Goal: Transaction & Acquisition: Purchase product/service

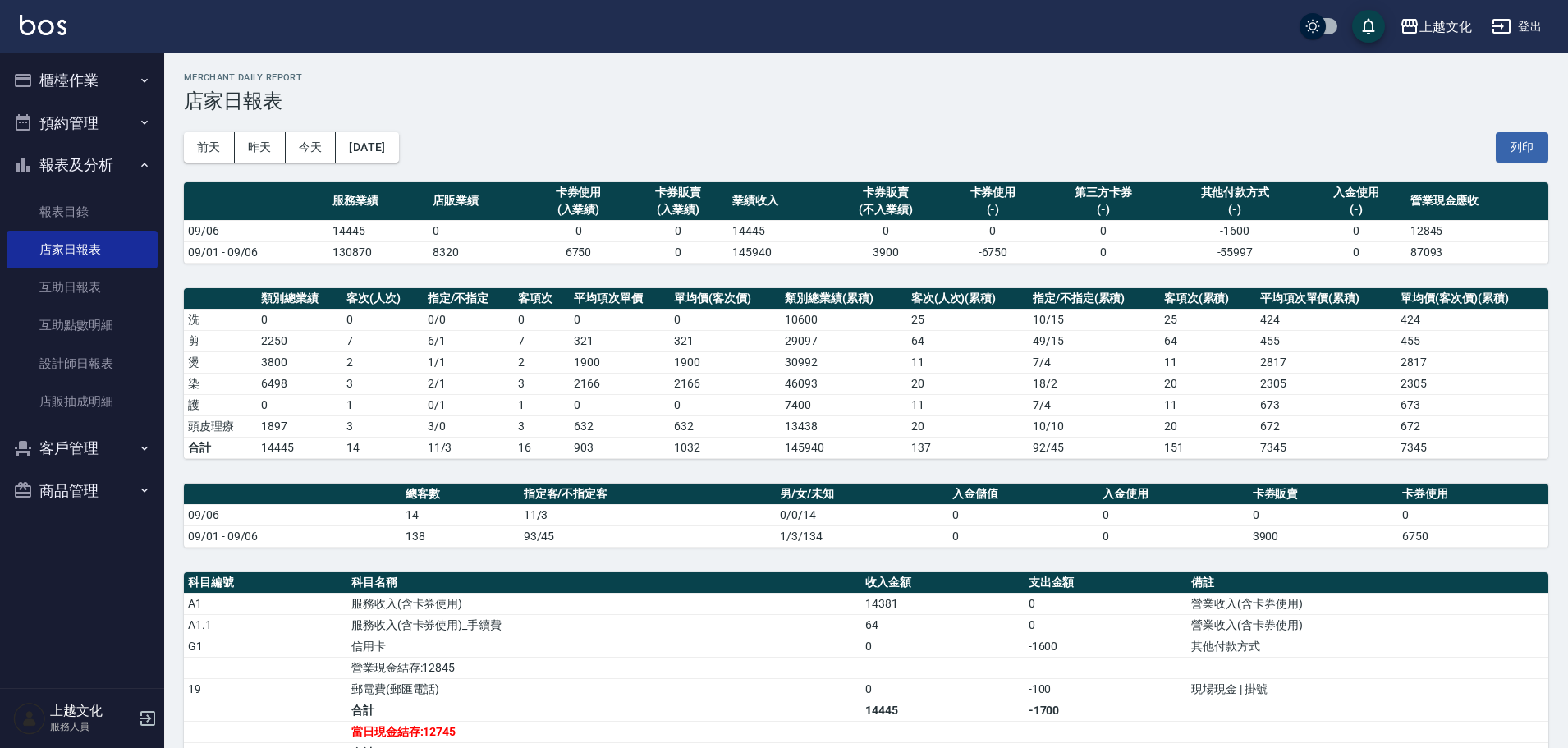
click at [75, 87] on button "櫃檯作業" at bounding box center [82, 81] width 151 height 43
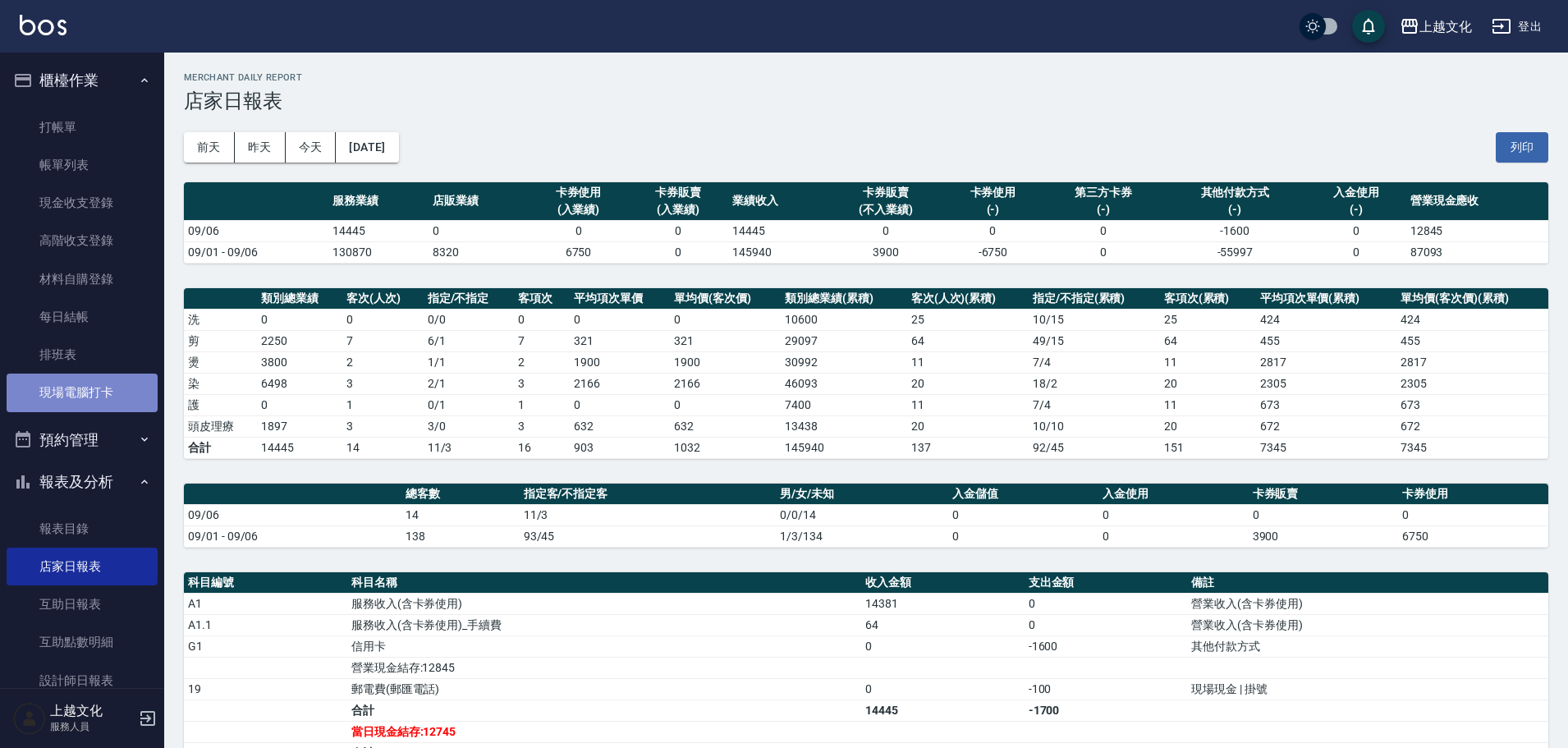
click at [105, 396] on link "現場電腦打卡" at bounding box center [82, 392] width 151 height 38
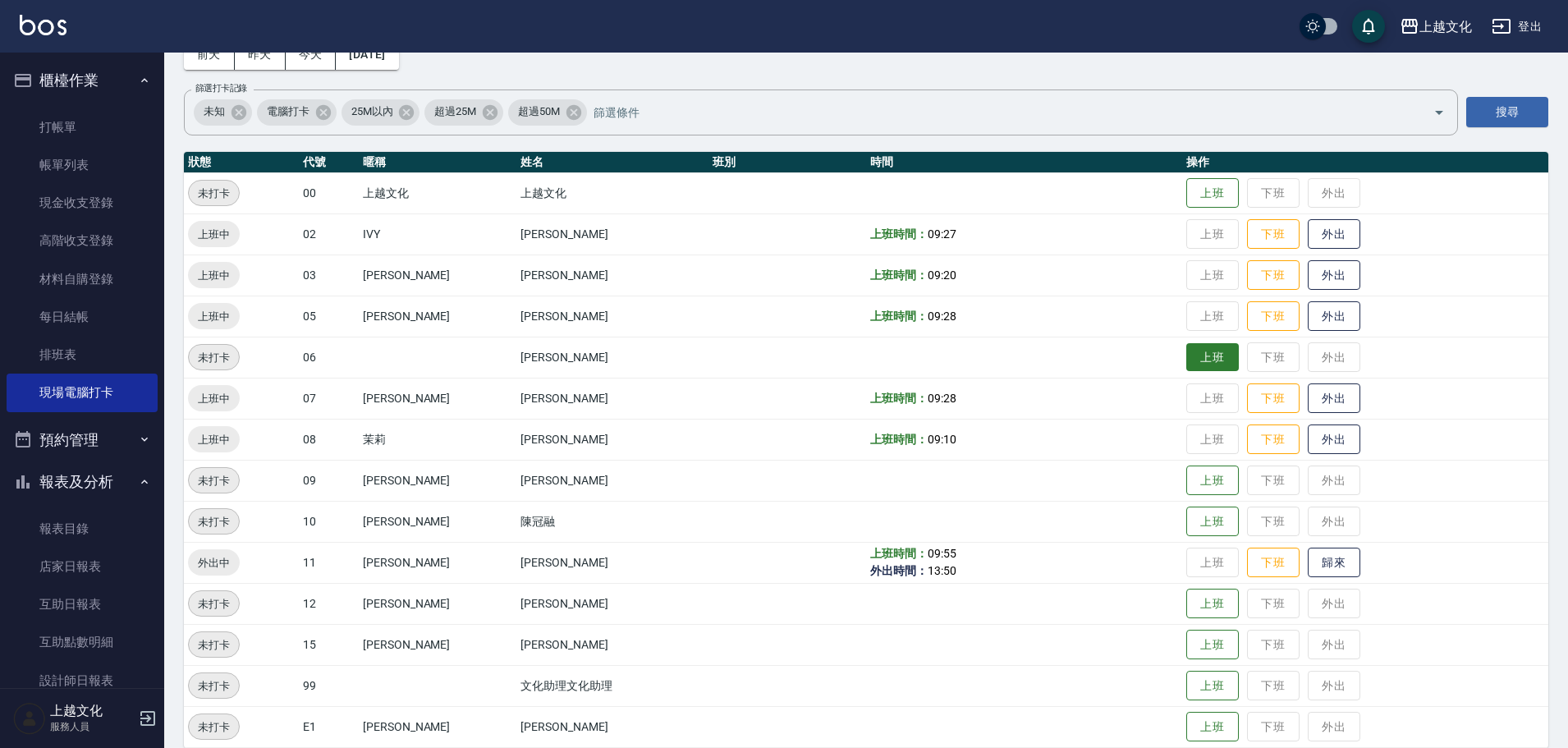
scroll to position [112, 0]
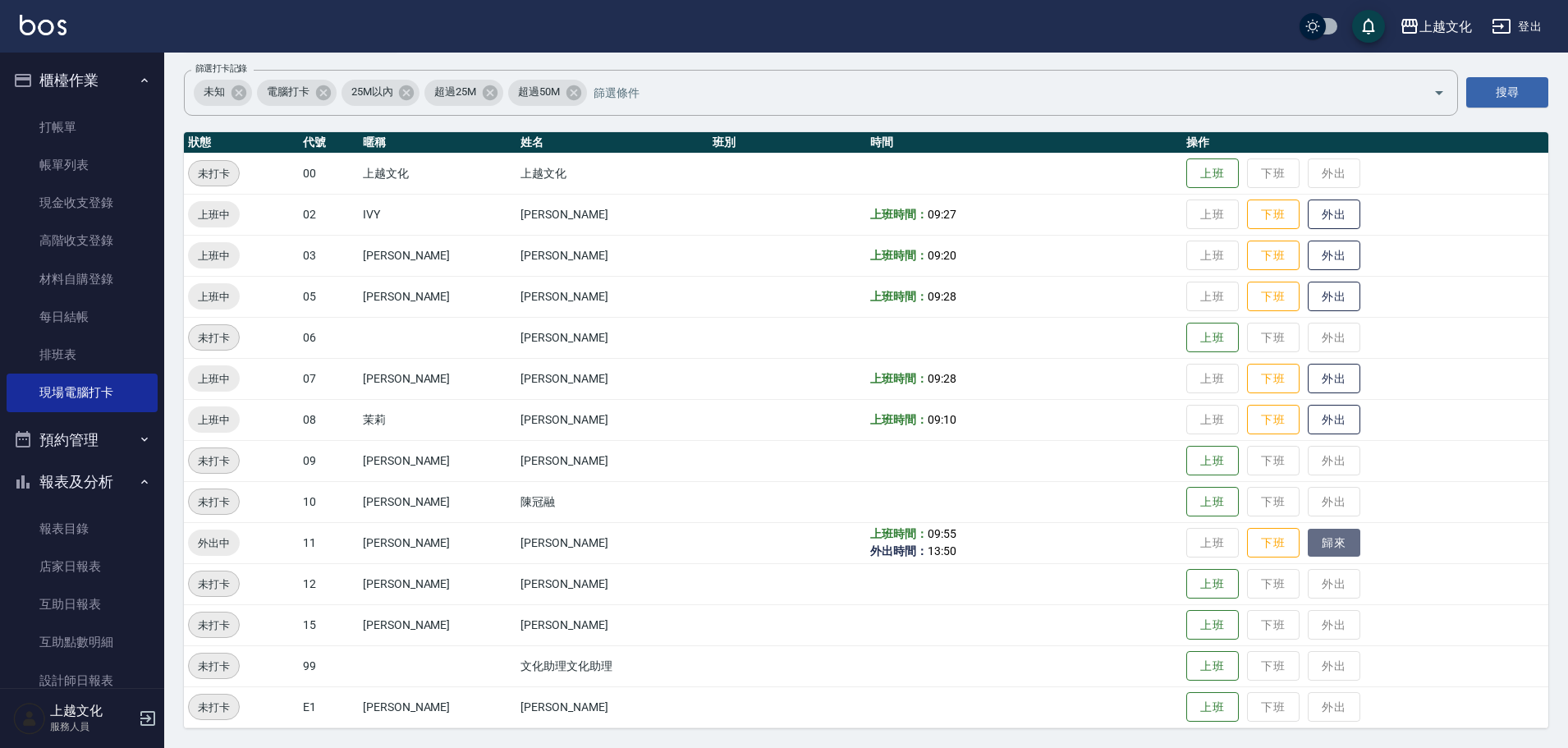
click at [1333, 542] on button "歸來" at bounding box center [1333, 542] width 52 height 28
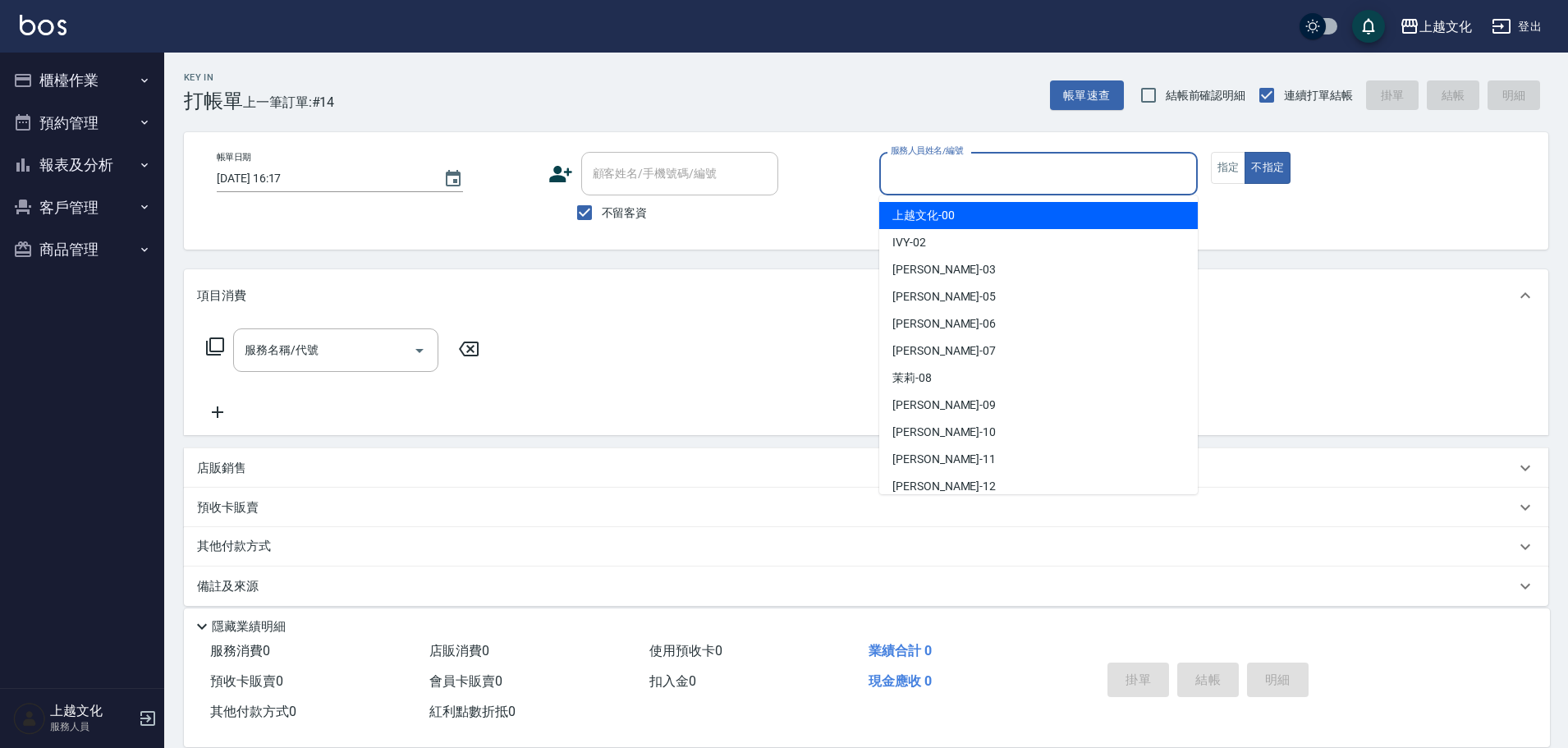
click at [946, 181] on input "服務人員姓名/編號" at bounding box center [1038, 173] width 304 height 28
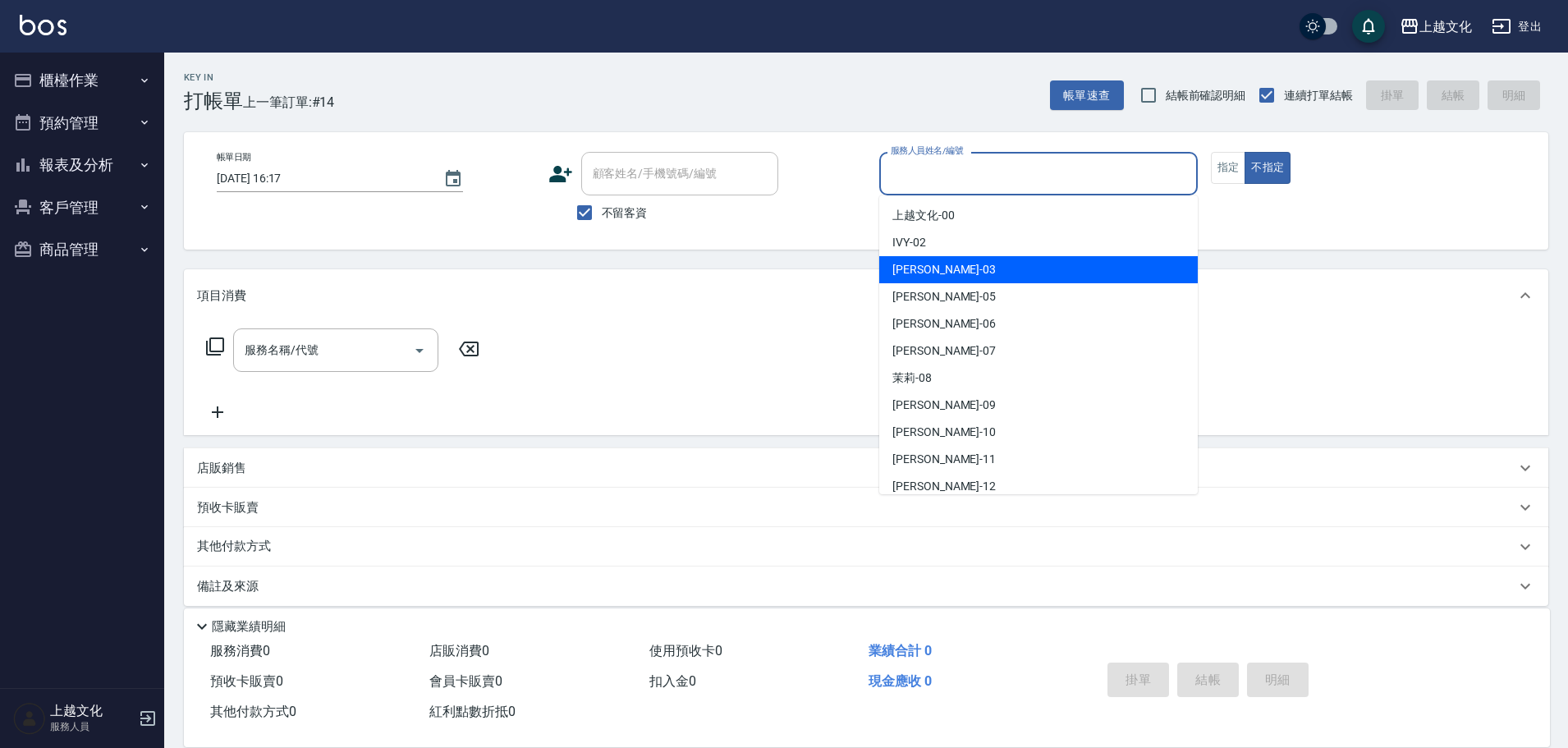
click at [962, 273] on div "kelly -03" at bounding box center [1038, 270] width 318 height 27
type input "kelly-03"
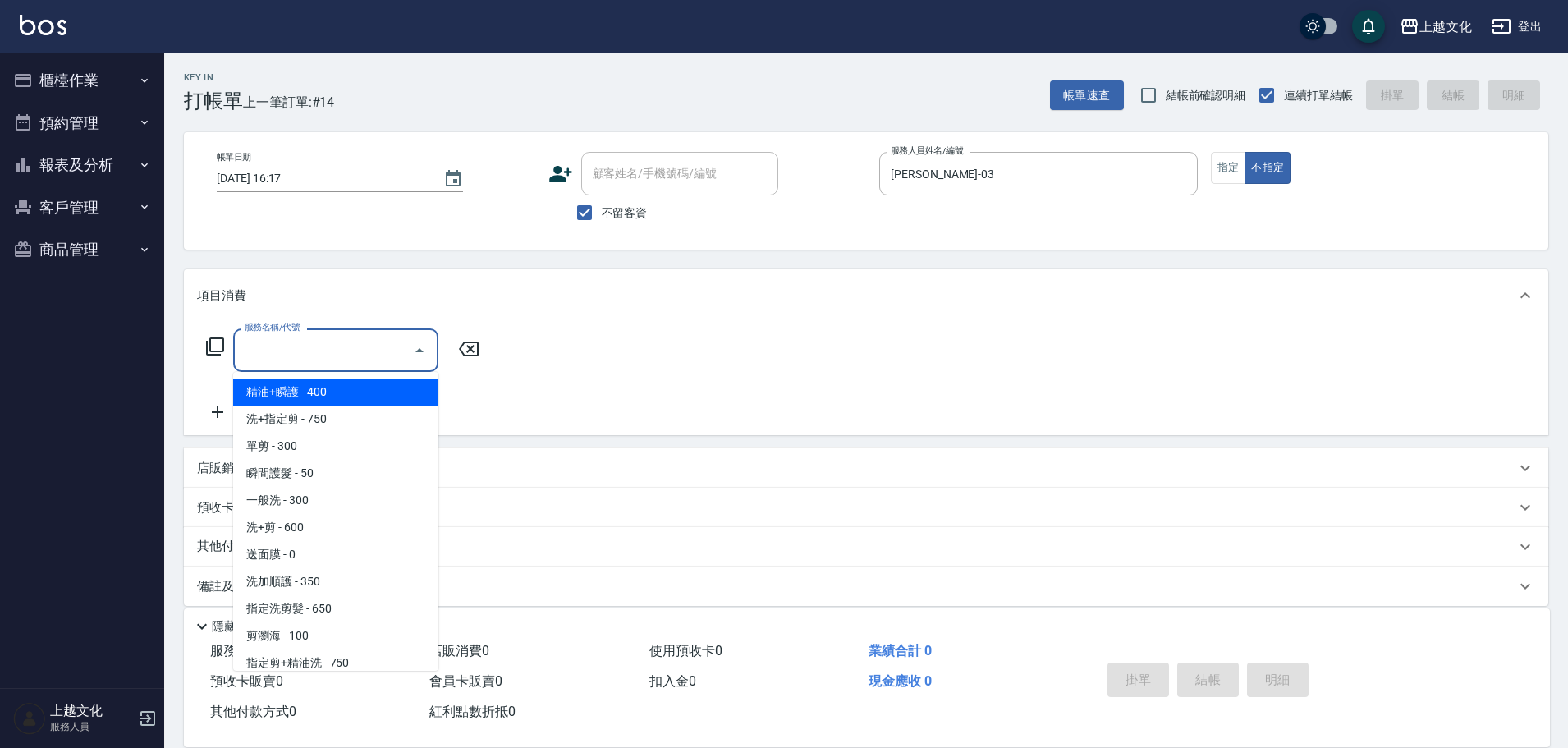
click at [387, 350] on input "服務名稱/代號" at bounding box center [323, 349] width 166 height 28
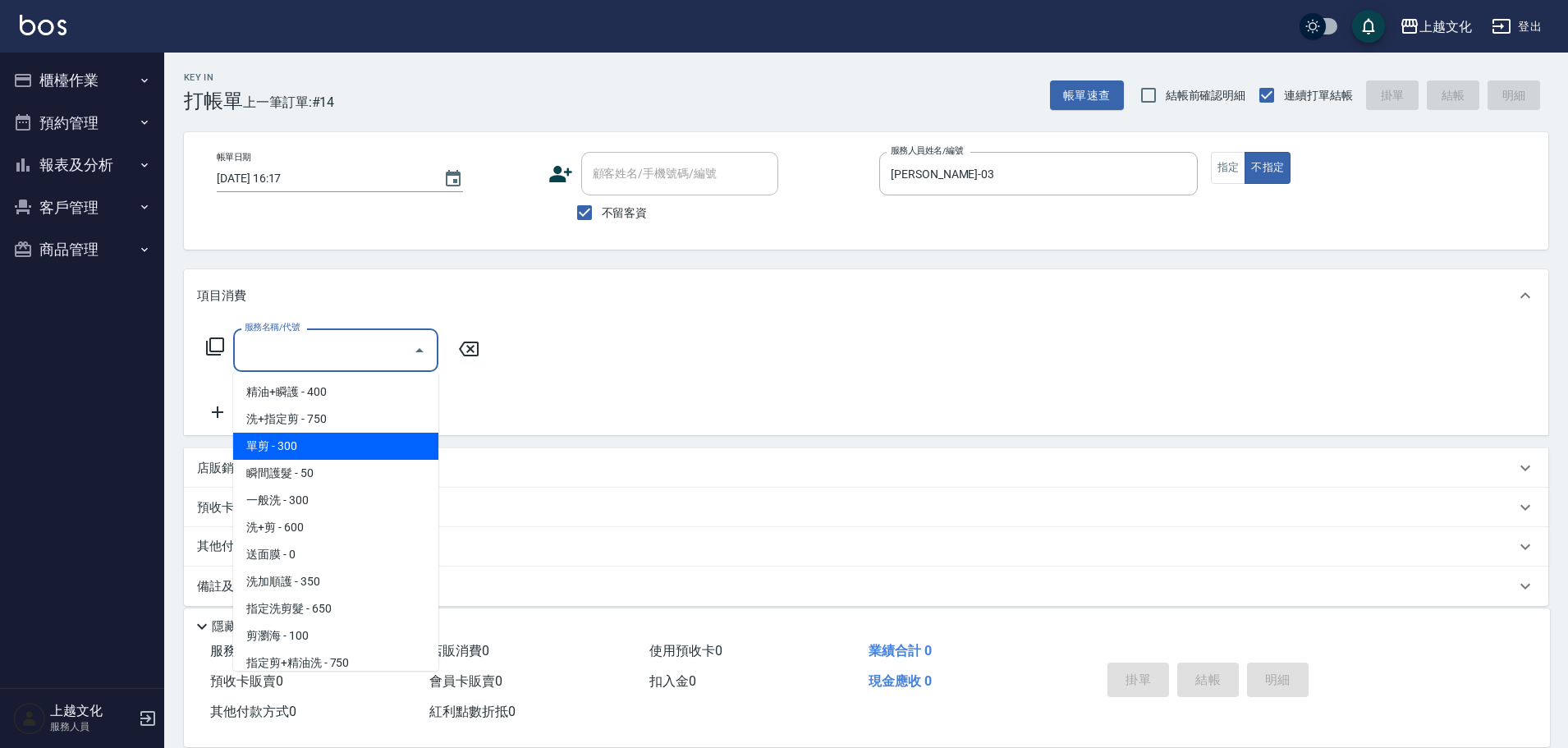
click at [305, 448] on span "單剪 - 300" at bounding box center [335, 446] width 205 height 27
type input "單剪(103)"
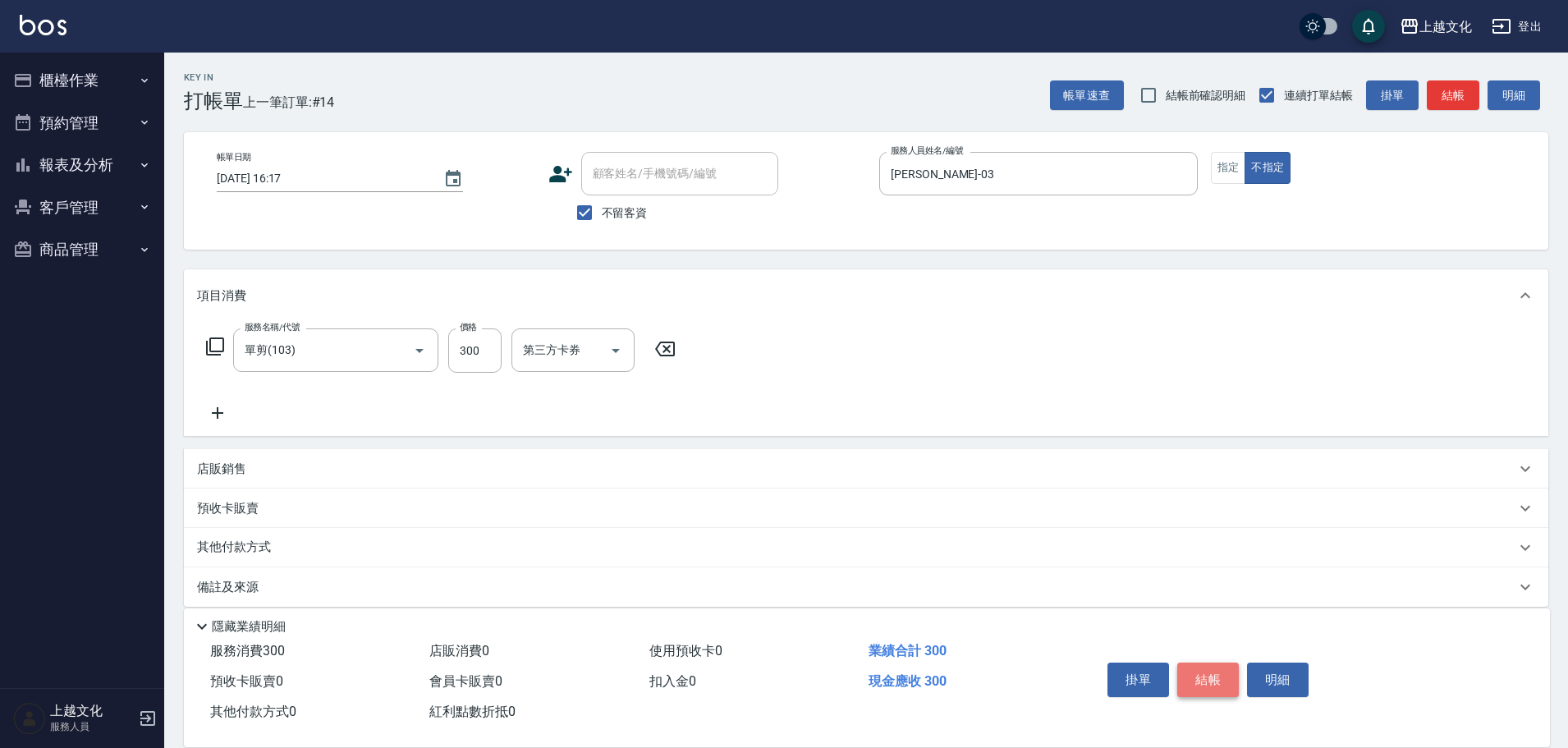
click at [1228, 677] on button "結帳" at bounding box center [1208, 679] width 62 height 34
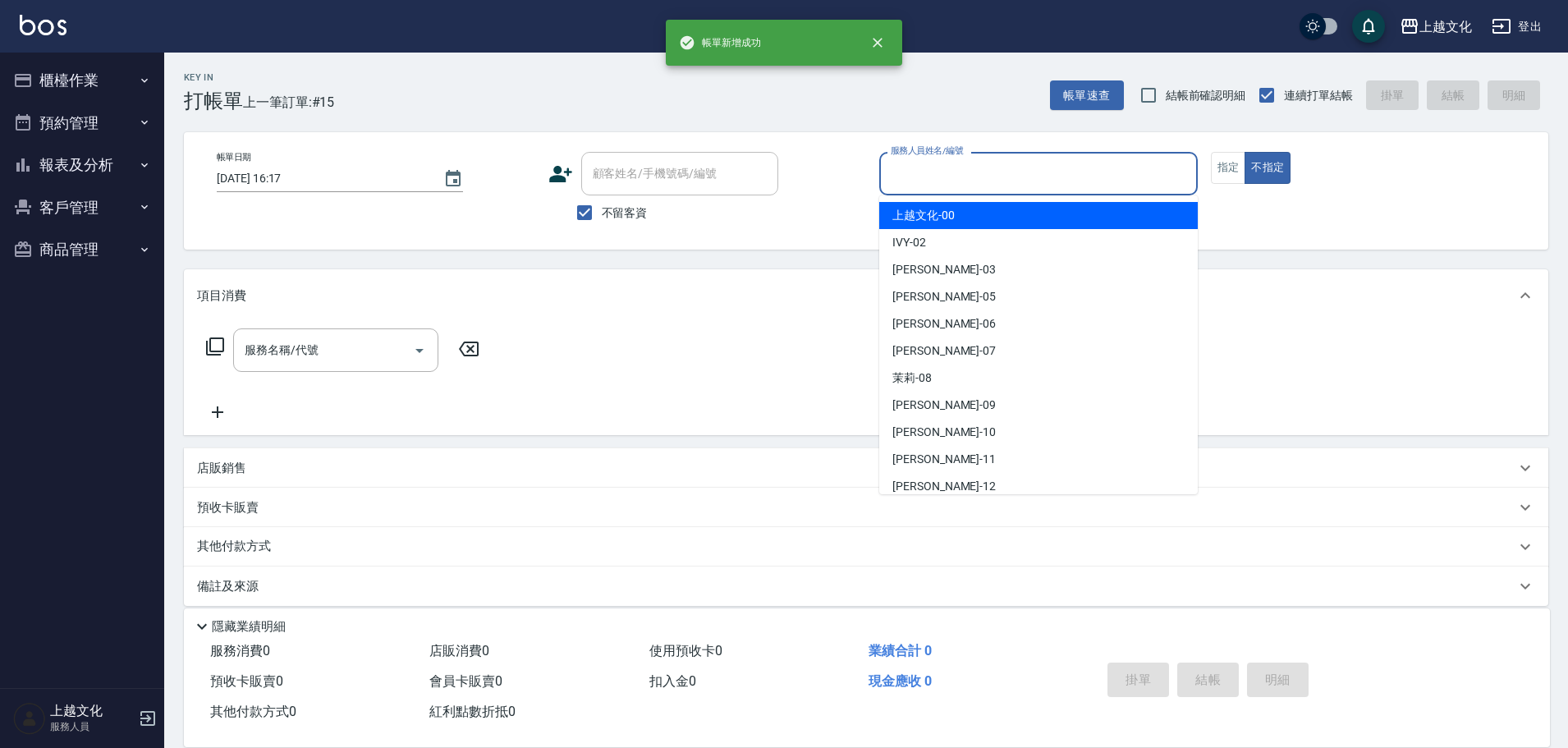
click at [1011, 175] on input "服務人員姓名/編號" at bounding box center [1038, 173] width 304 height 28
click at [961, 169] on input "服務人員姓名/編號" at bounding box center [1038, 173] width 304 height 28
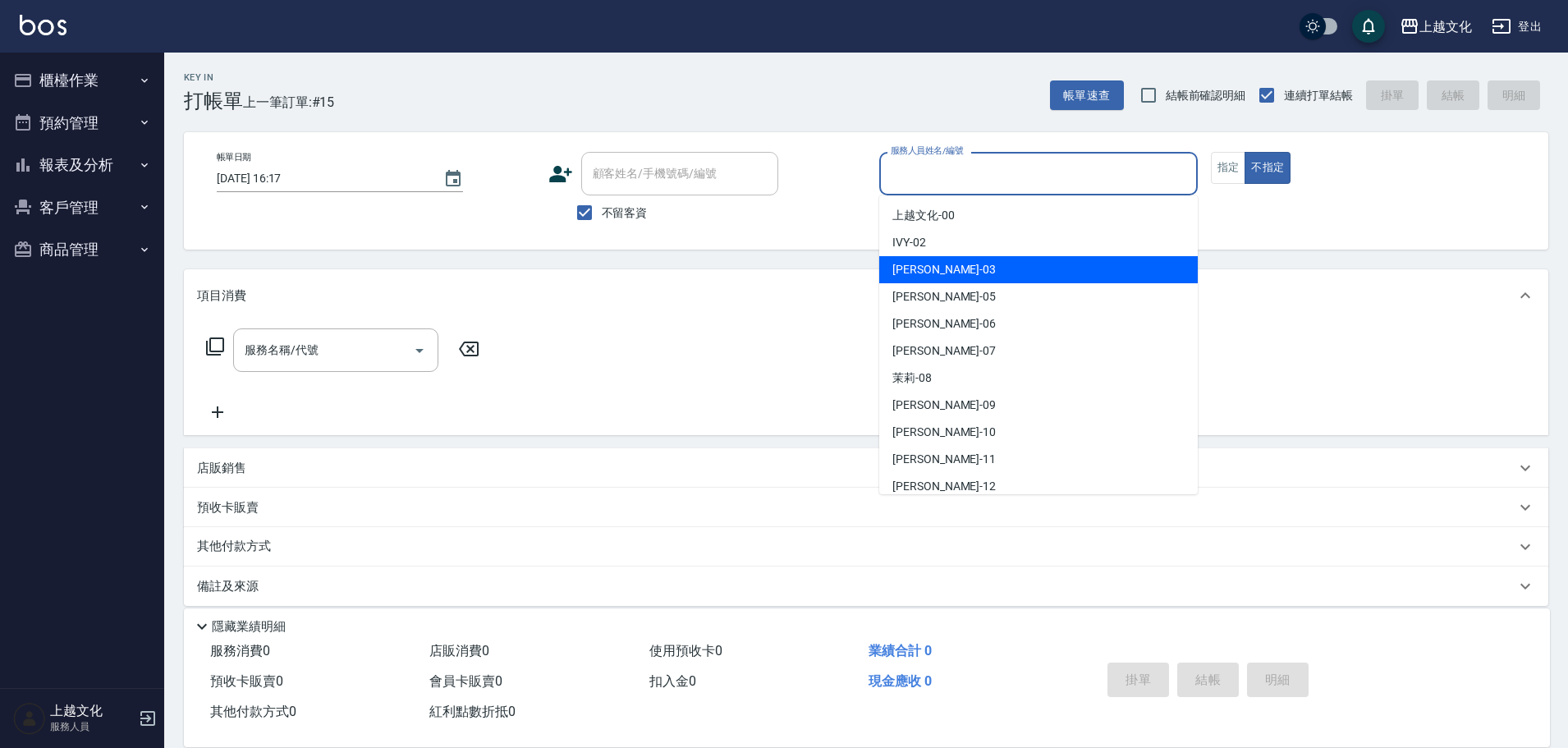
click at [944, 268] on div "kelly -03" at bounding box center [1038, 270] width 318 height 27
type input "kelly-03"
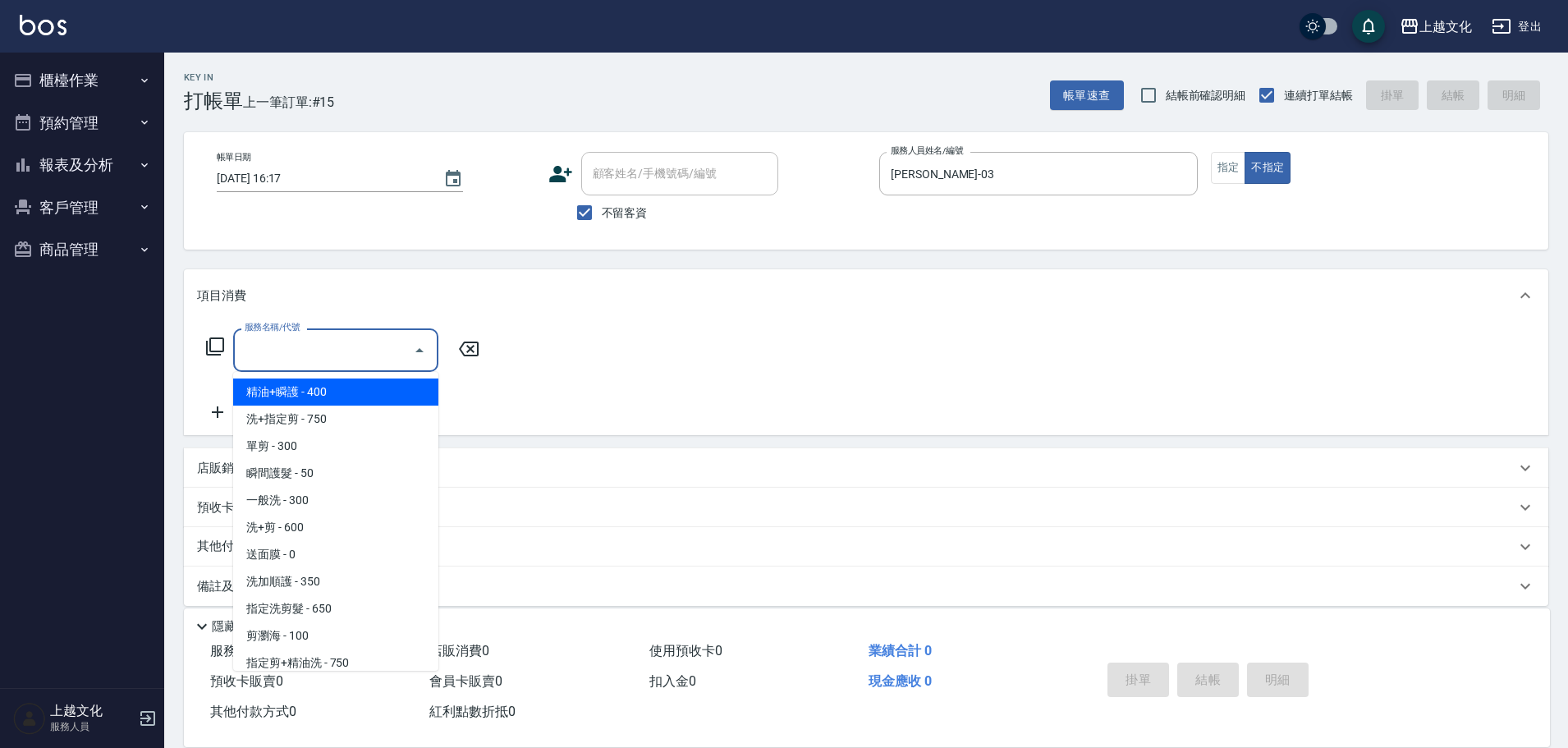
click at [365, 346] on input "服務名稱/代號" at bounding box center [323, 349] width 166 height 28
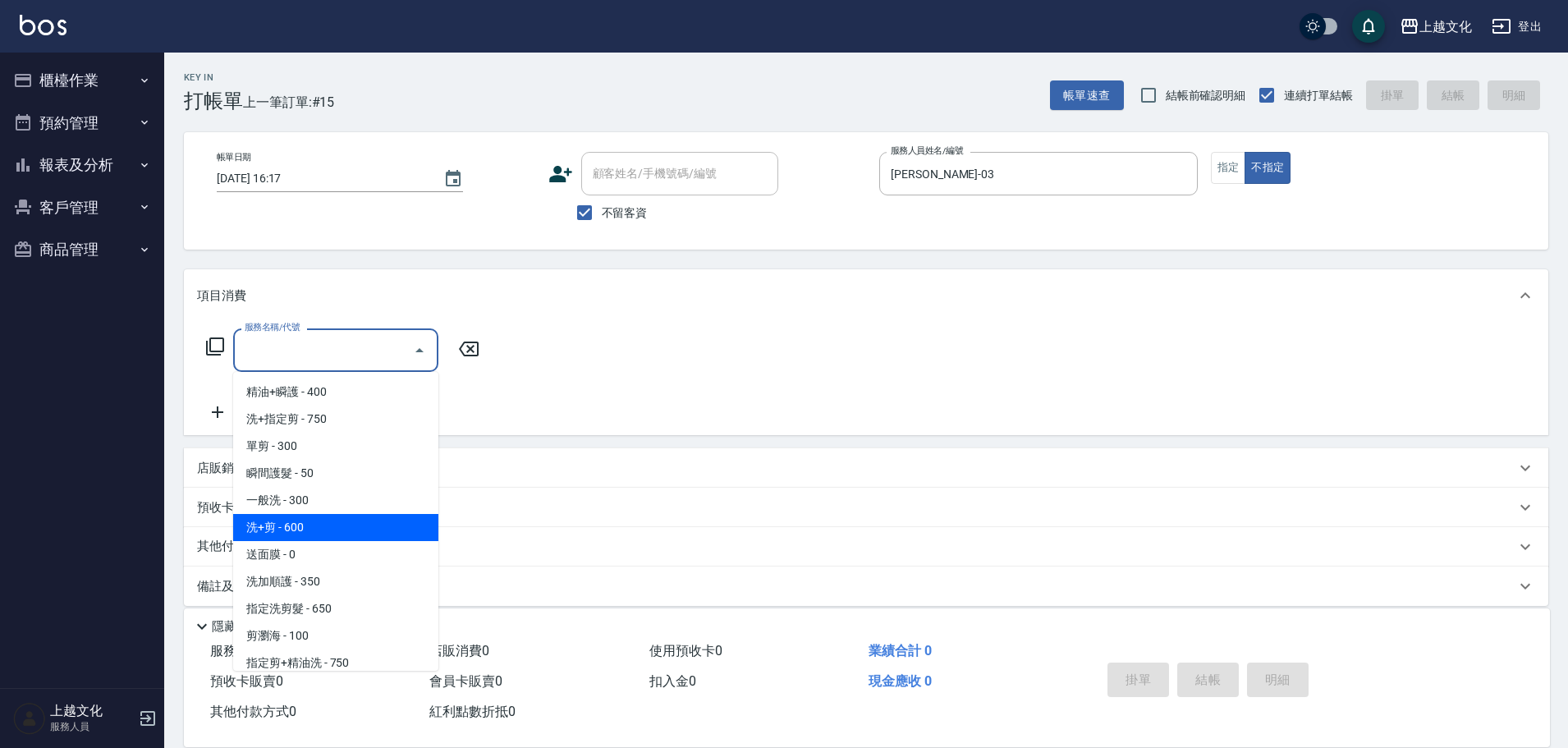
click at [322, 534] on span "洗+剪 - 600" at bounding box center [335, 528] width 205 height 27
type input "洗+剪(108)"
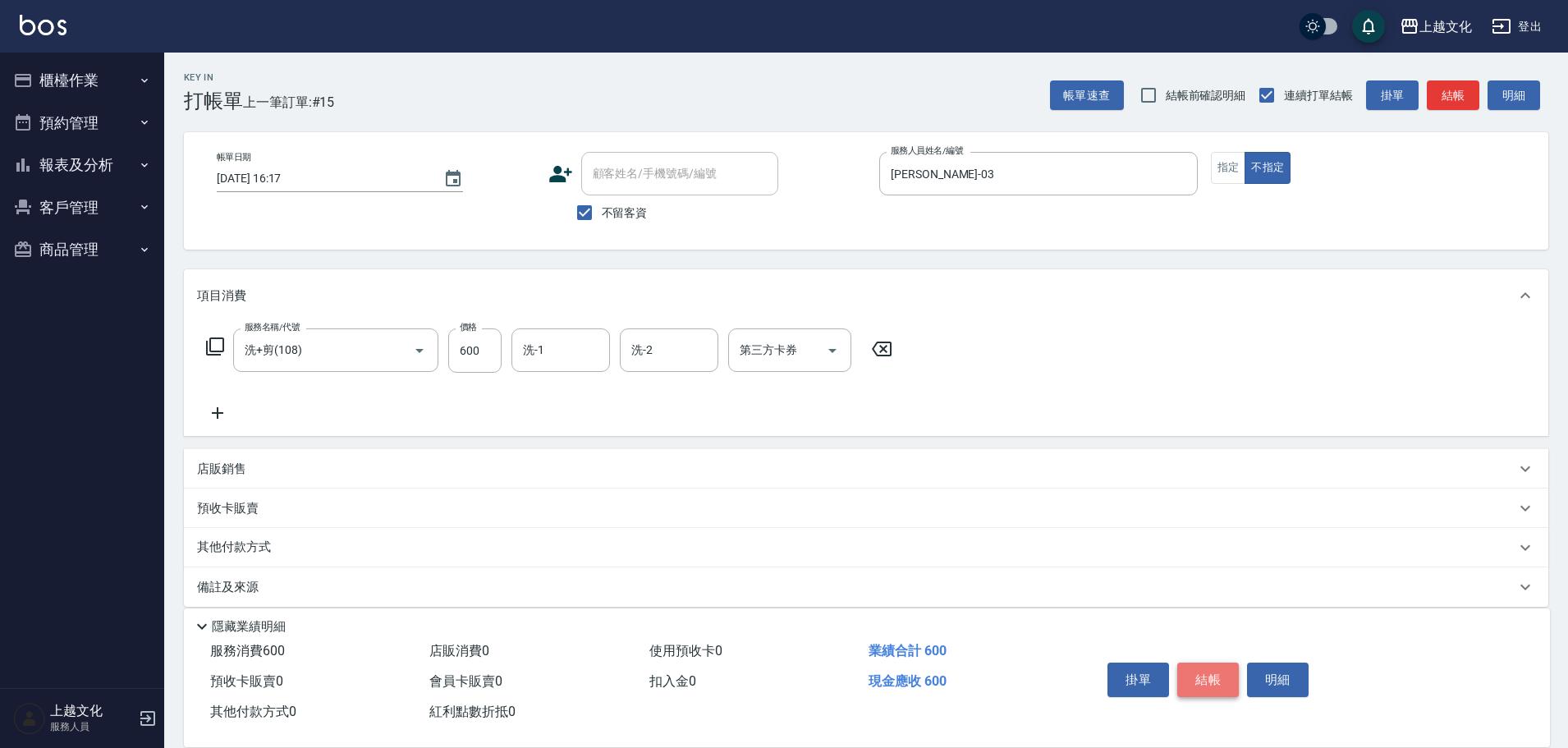
click at [1214, 679] on button "結帳" at bounding box center [1208, 679] width 62 height 34
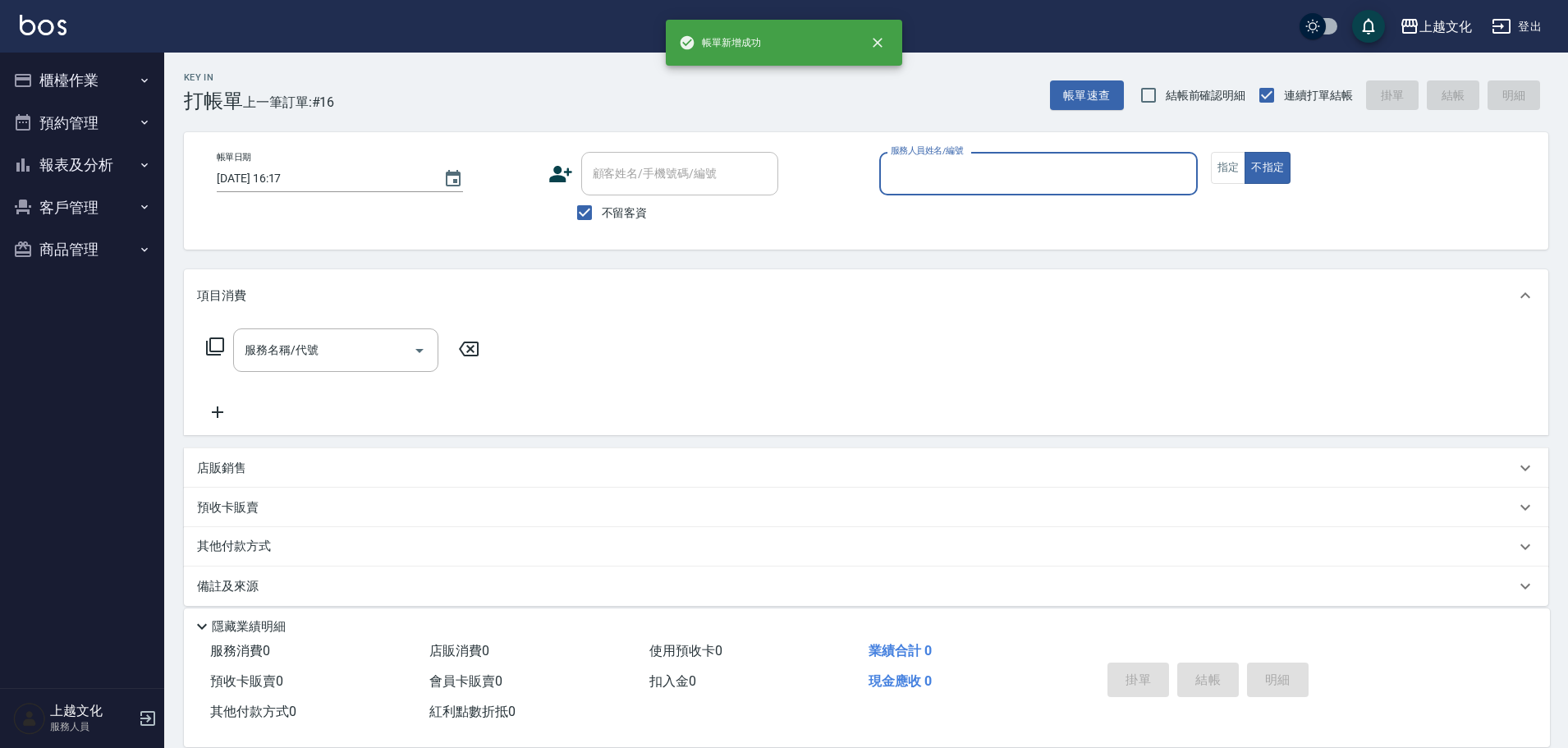
click at [1023, 172] on input "服務人員姓名/編號" at bounding box center [1038, 173] width 304 height 28
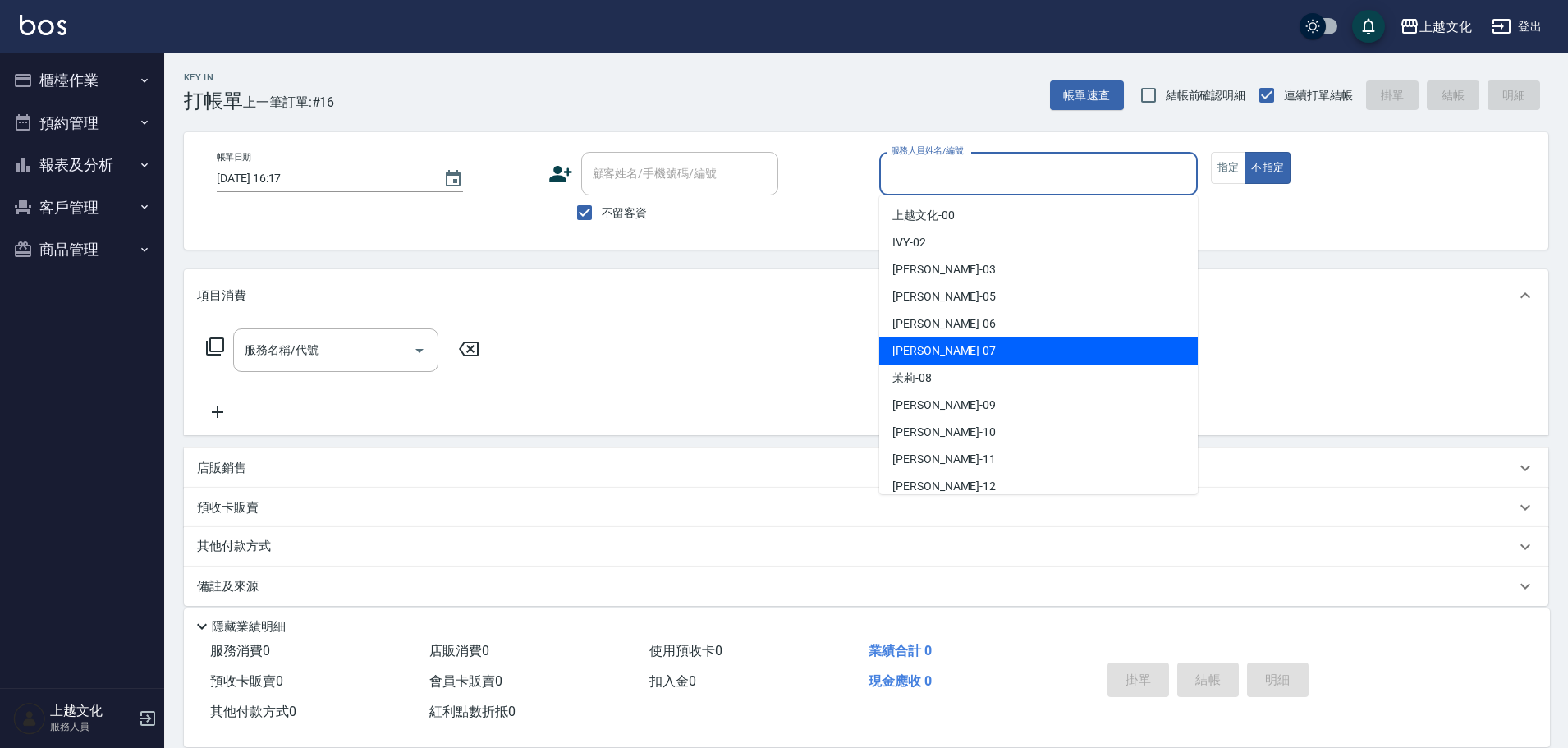
click at [959, 352] on div "LIN -07" at bounding box center [1038, 351] width 318 height 27
type input "LIN-07"
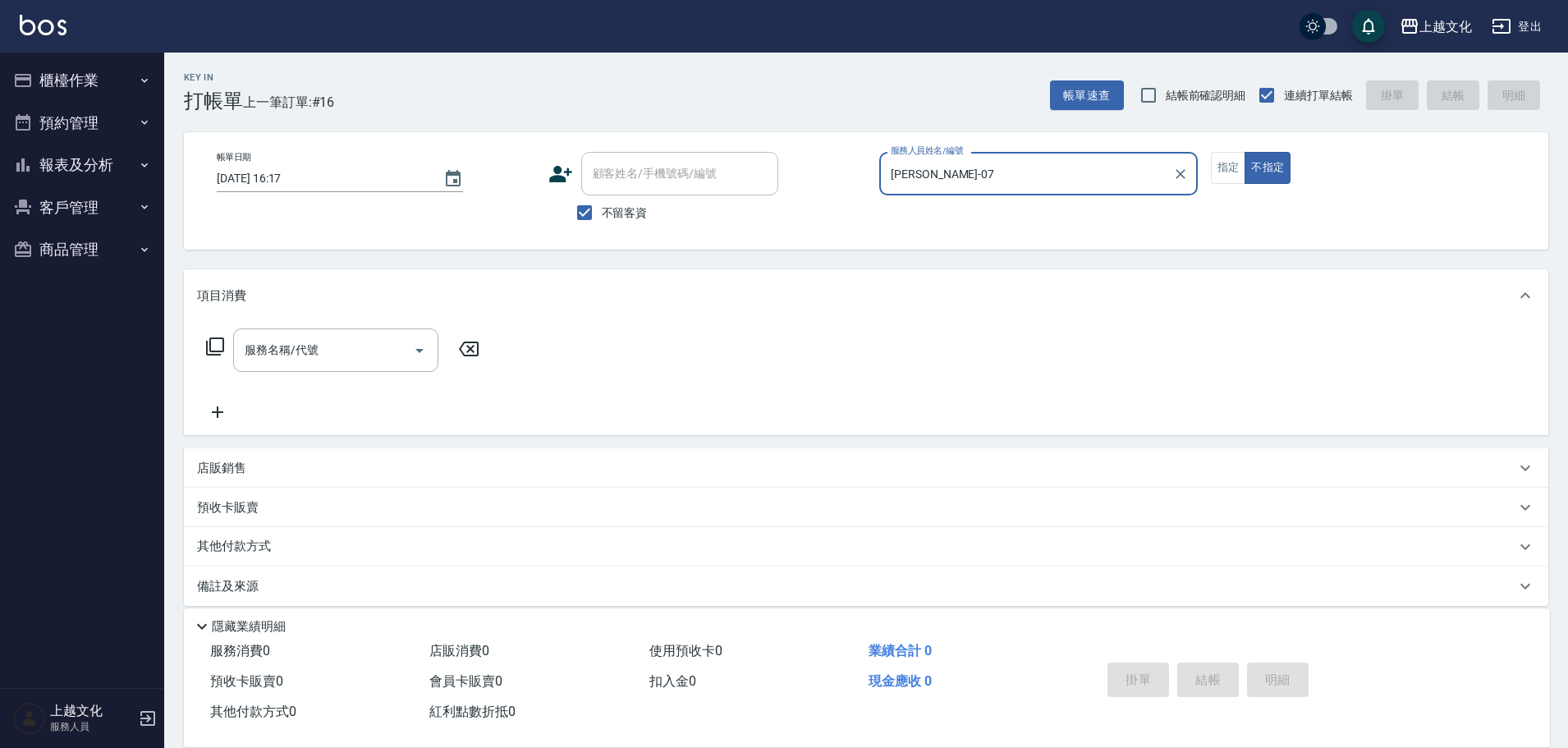
click at [221, 347] on icon at bounding box center [214, 346] width 20 height 20
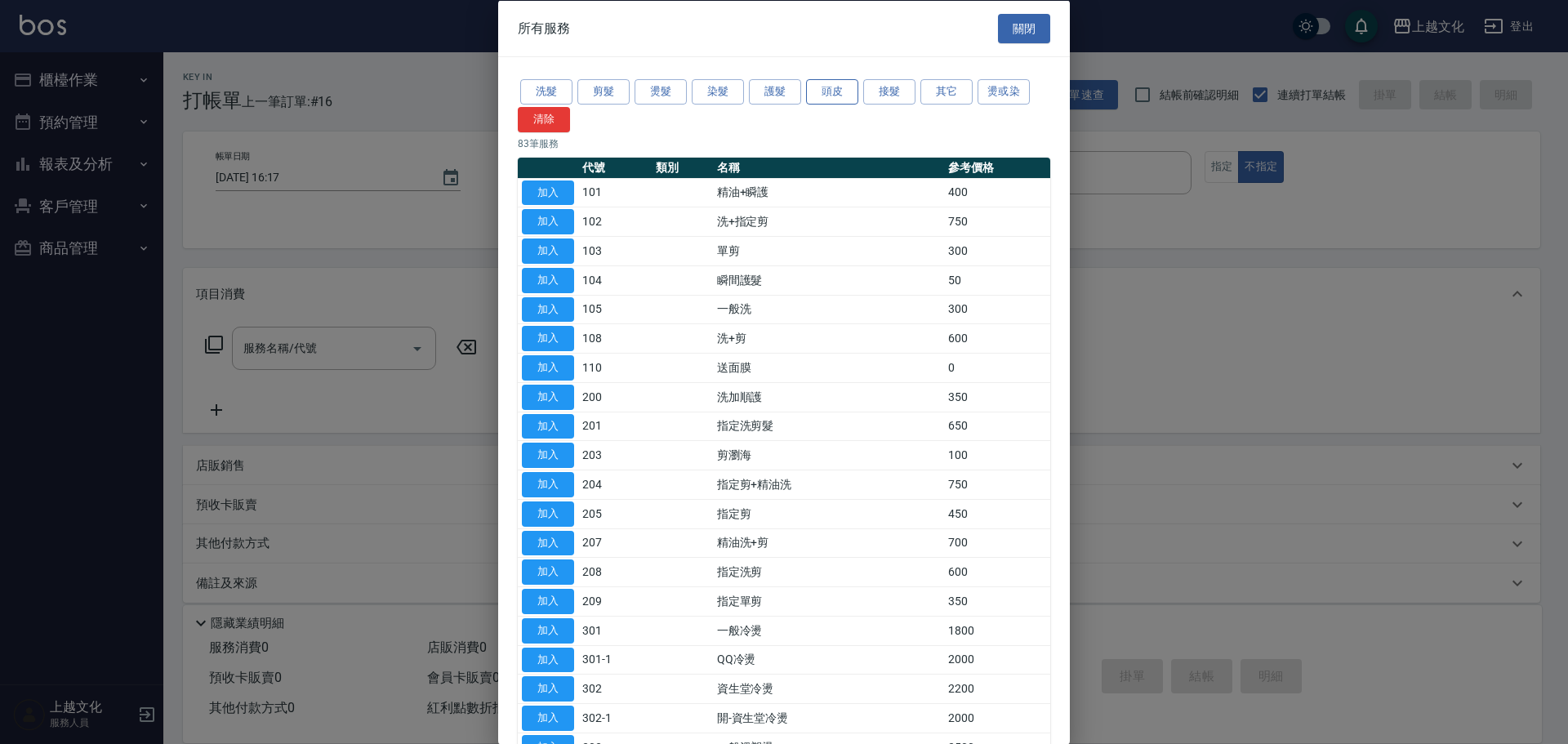
drag, startPoint x: 838, startPoint y: 85, endPoint x: 829, endPoint y: 87, distance: 9.2
click at [837, 85] on button "頭皮" at bounding box center [831, 92] width 52 height 26
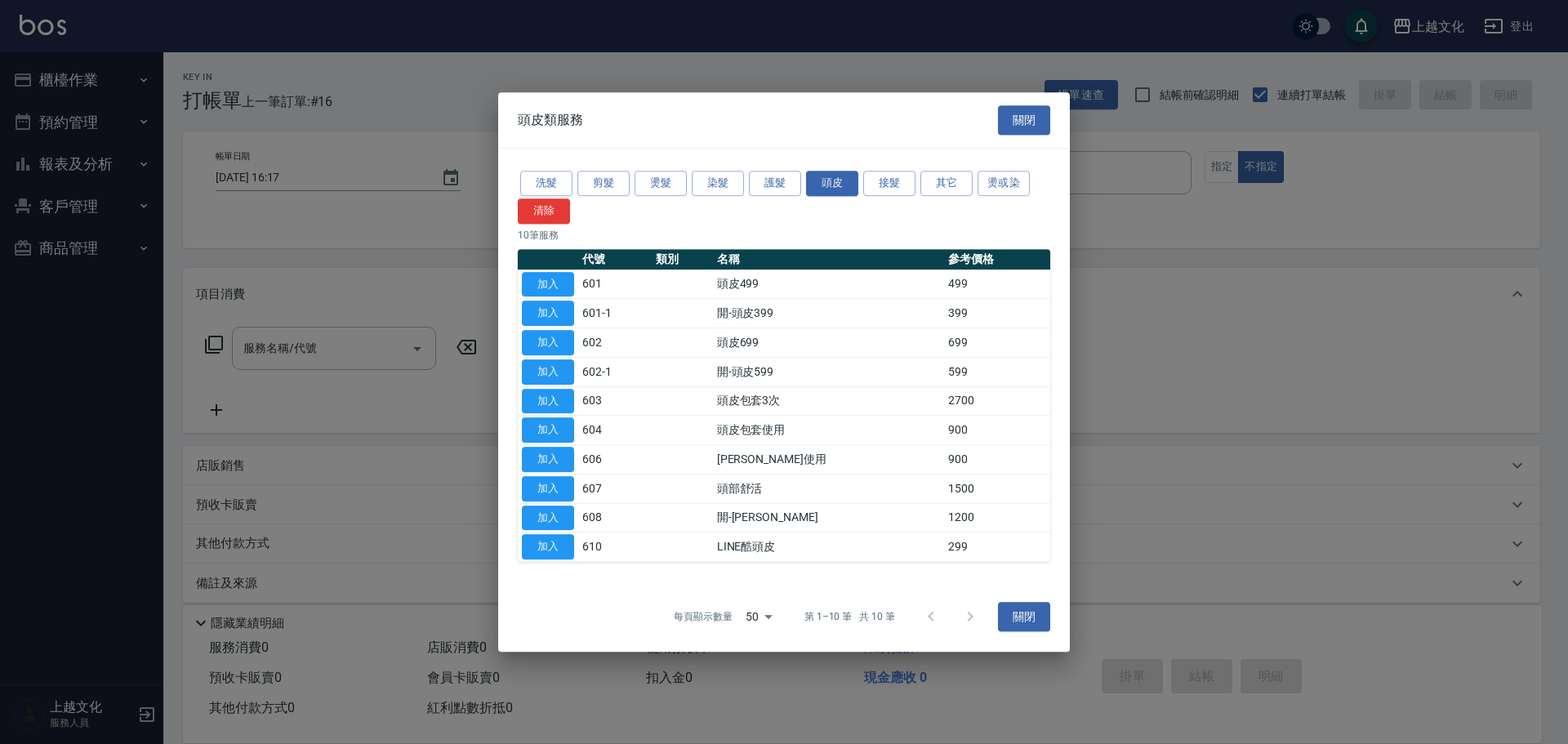
drag, startPoint x: 540, startPoint y: 276, endPoint x: 535, endPoint y: 270, distance: 7.8
click at [548, 276] on button "加入" at bounding box center [547, 285] width 52 height 26
type input "頭皮499(601)"
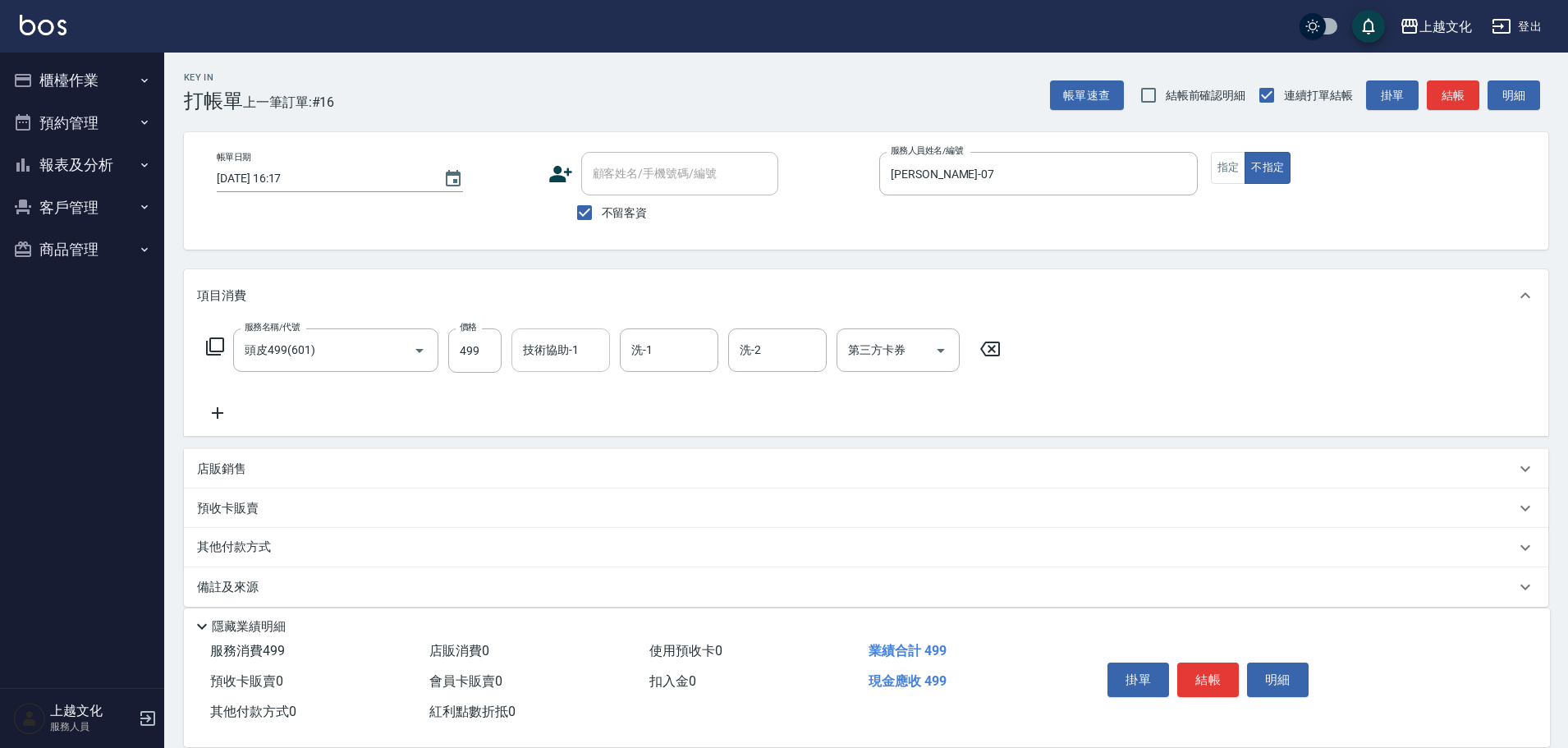
click at [584, 351] on input "技術協助-1" at bounding box center [561, 349] width 84 height 28
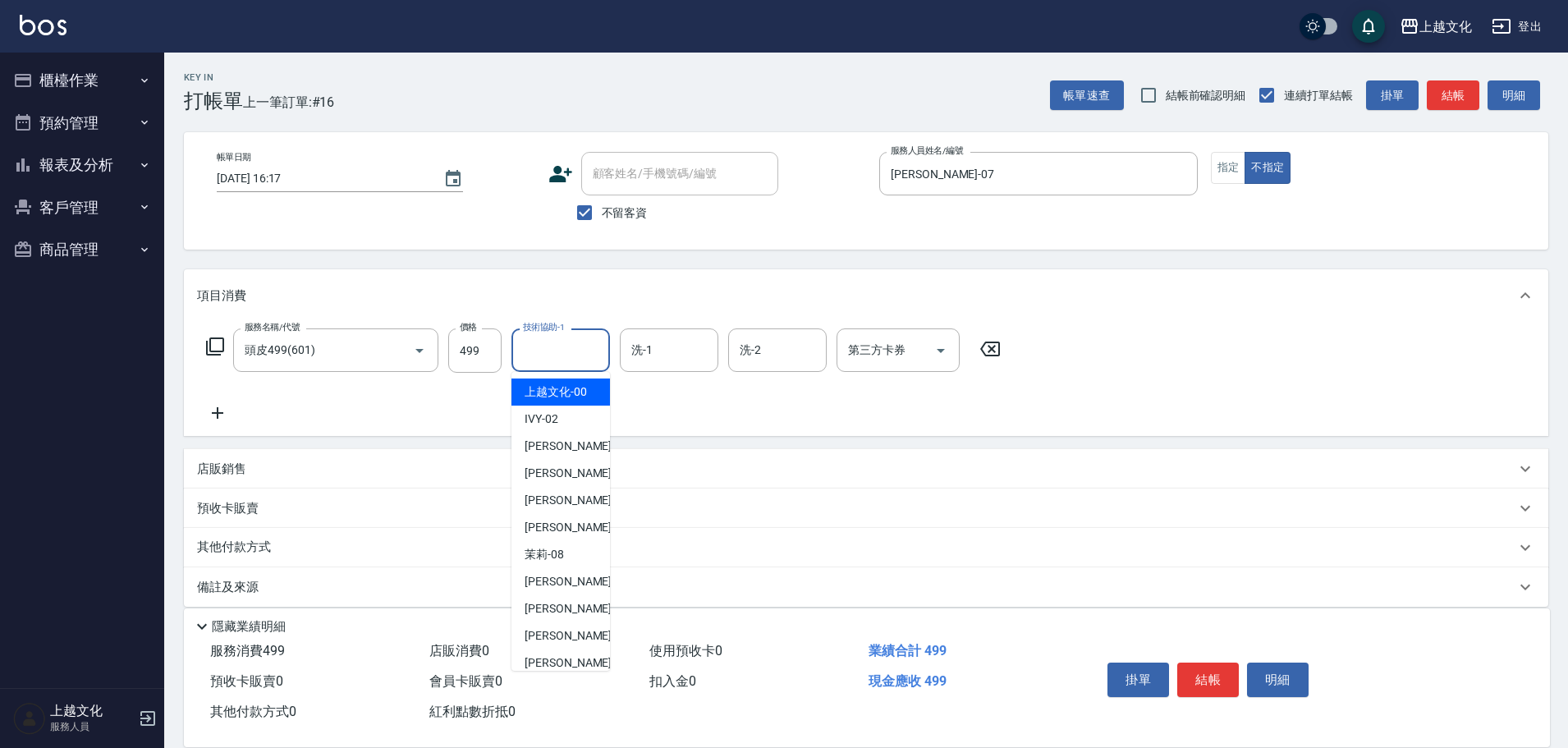
click at [574, 398] on span "上越文化 -00" at bounding box center [555, 392] width 63 height 17
type input "上越文化-00"
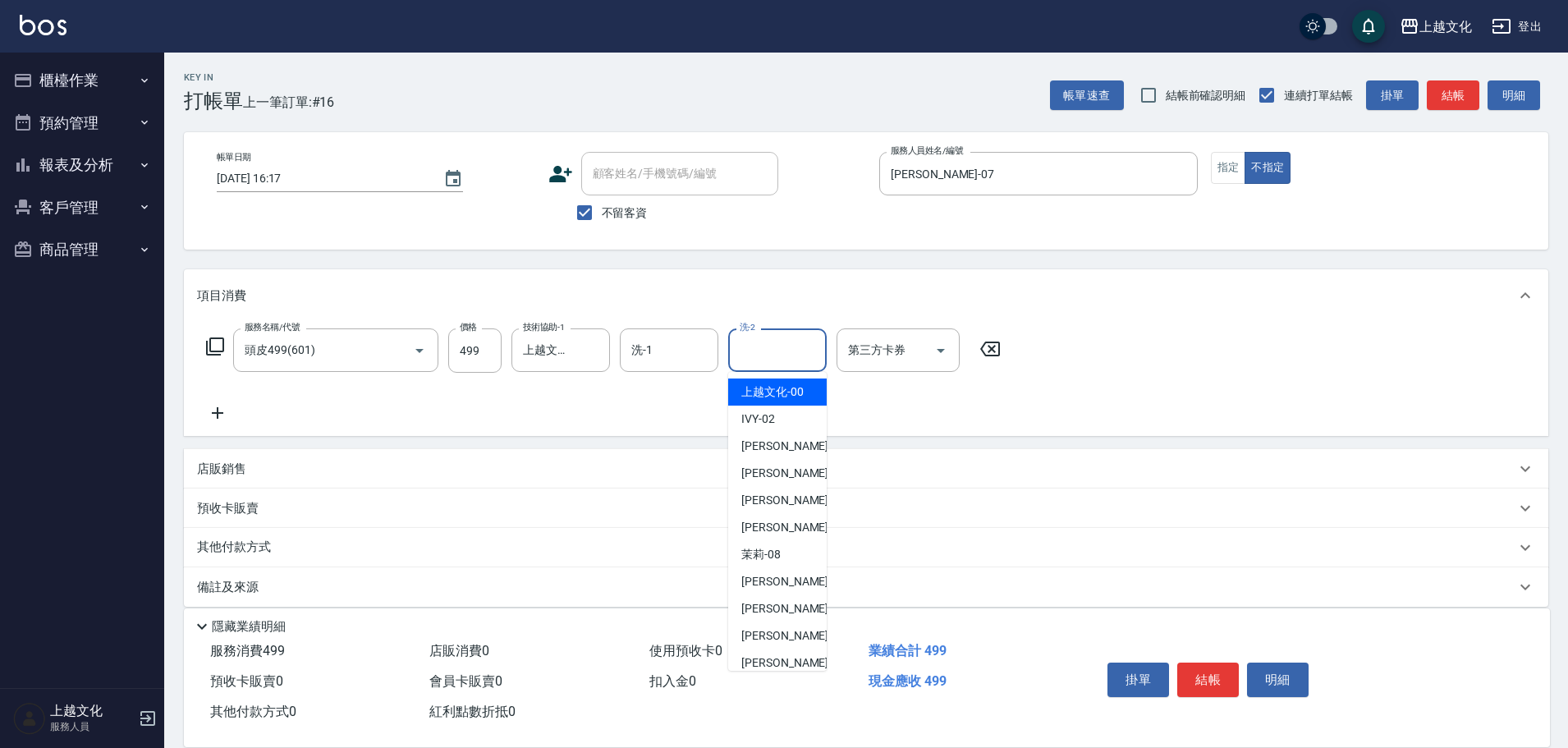
click at [782, 353] on input "洗-2" at bounding box center [777, 349] width 84 height 28
click at [784, 391] on span "上越文化 -00" at bounding box center [772, 392] width 63 height 17
type input "上越文化-00"
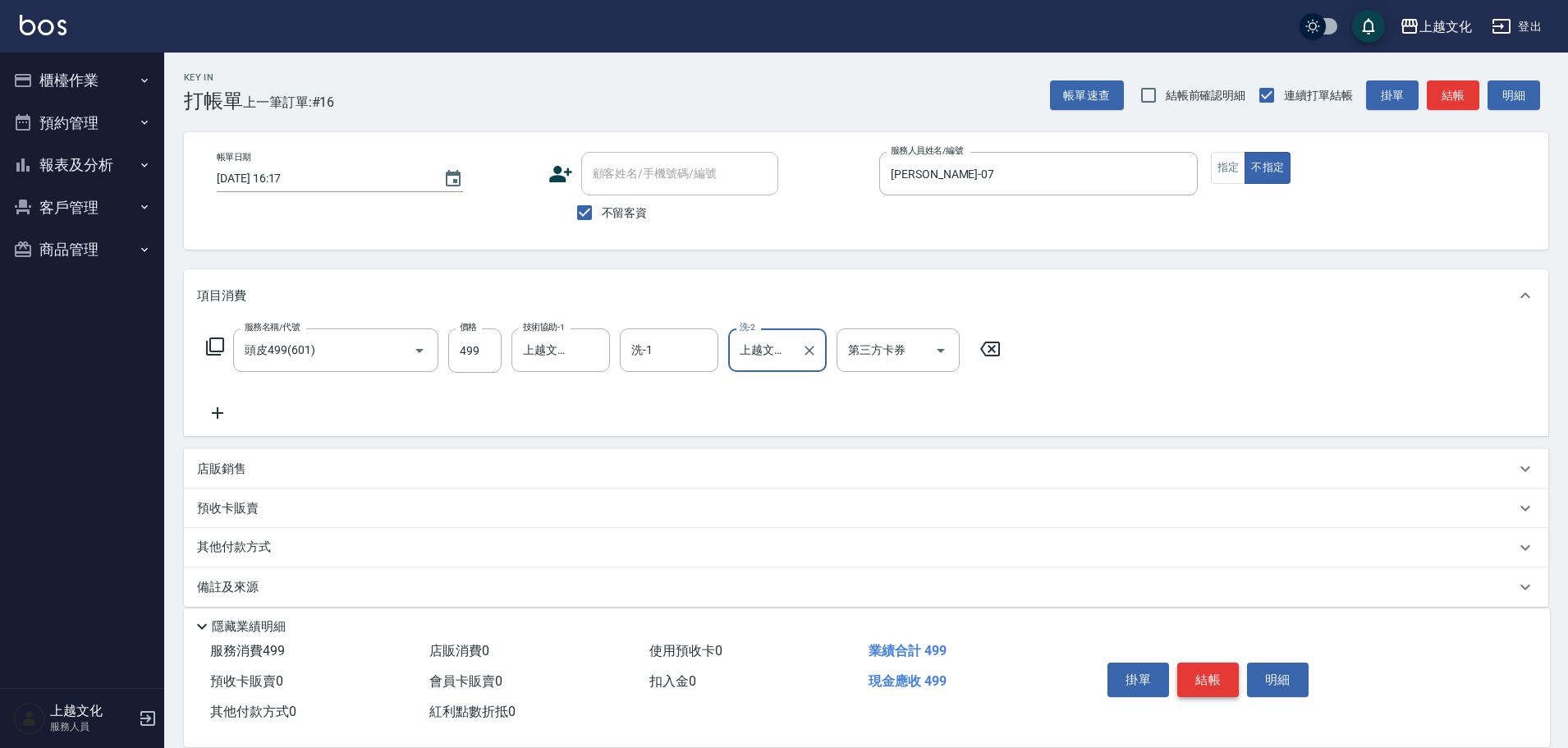
click at [1217, 679] on button "結帳" at bounding box center [1208, 679] width 62 height 34
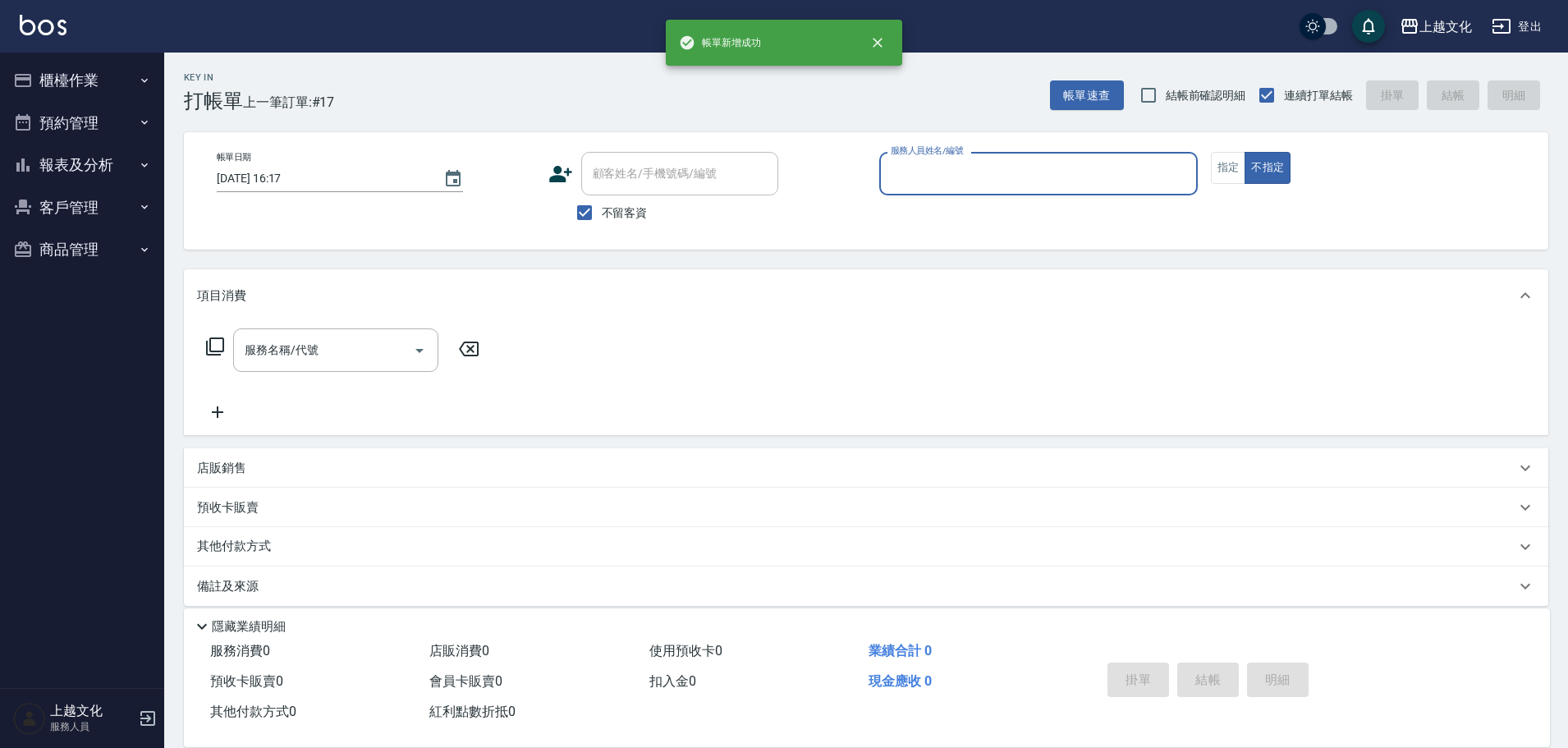
click at [1046, 180] on input "服務人員姓名/編號" at bounding box center [1038, 173] width 304 height 28
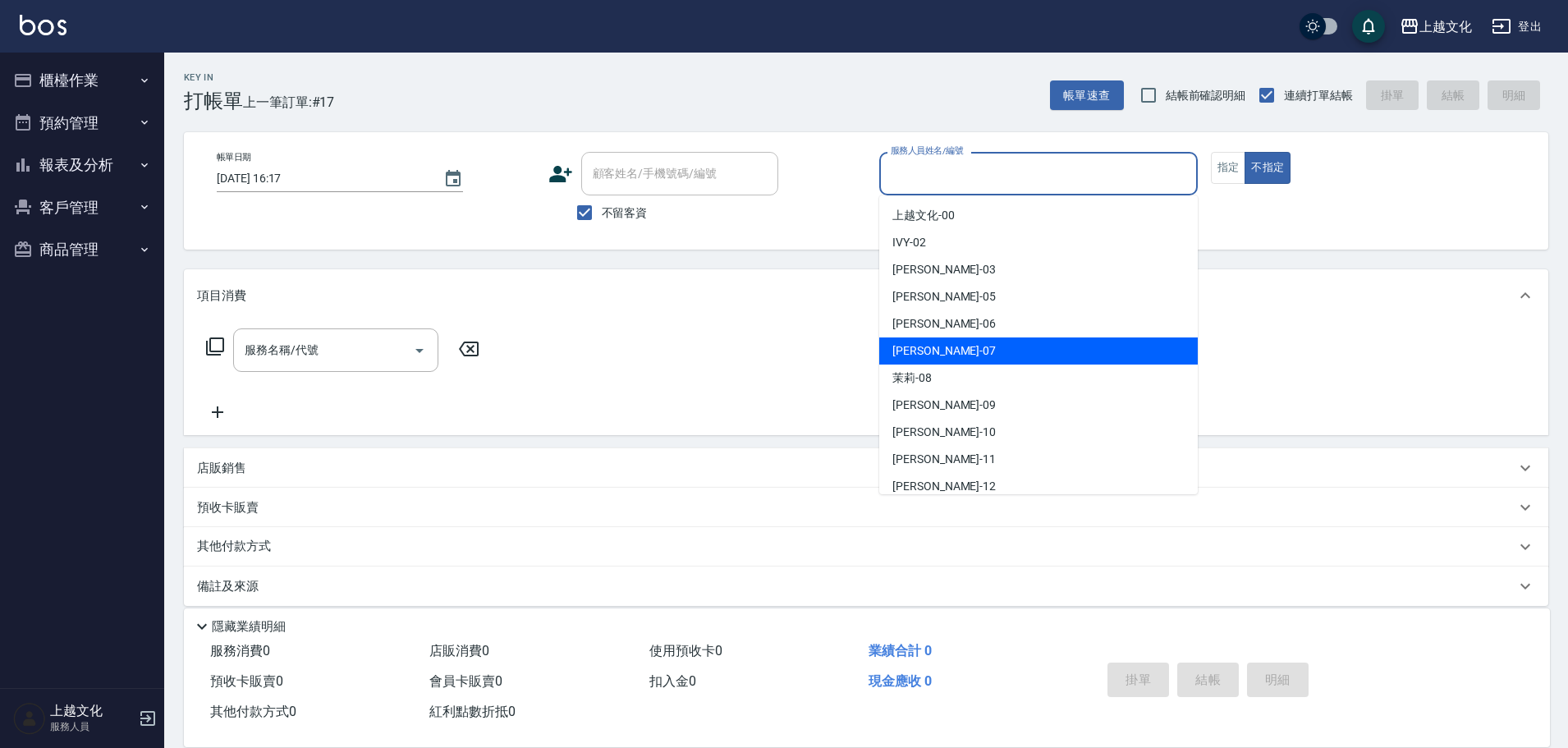
click at [968, 350] on div "LIN -07" at bounding box center [1038, 351] width 318 height 27
type input "LIN-07"
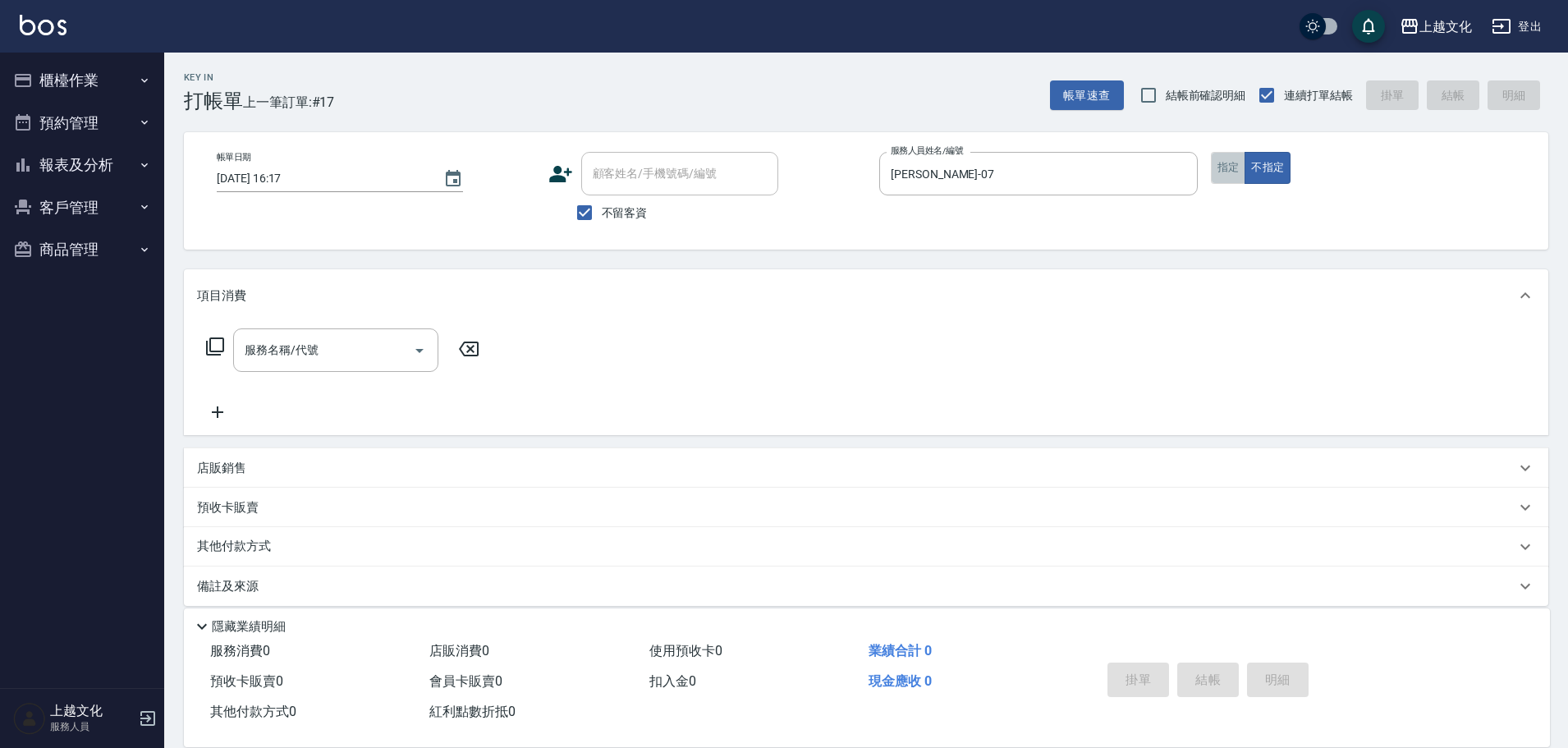
click at [1229, 168] on button "指定" at bounding box center [1227, 167] width 35 height 32
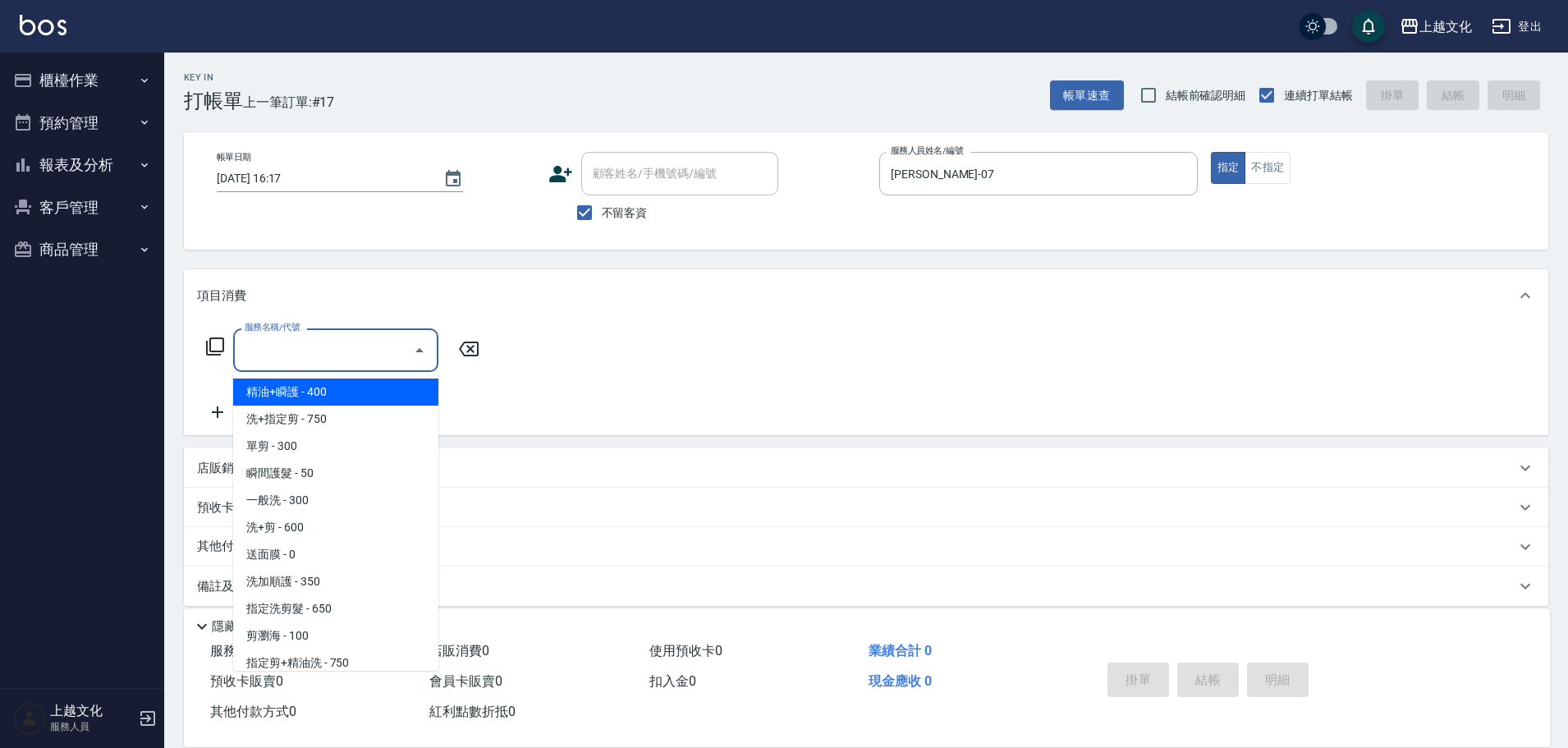
click at [274, 361] on input "服務名稱/代號" at bounding box center [323, 349] width 166 height 28
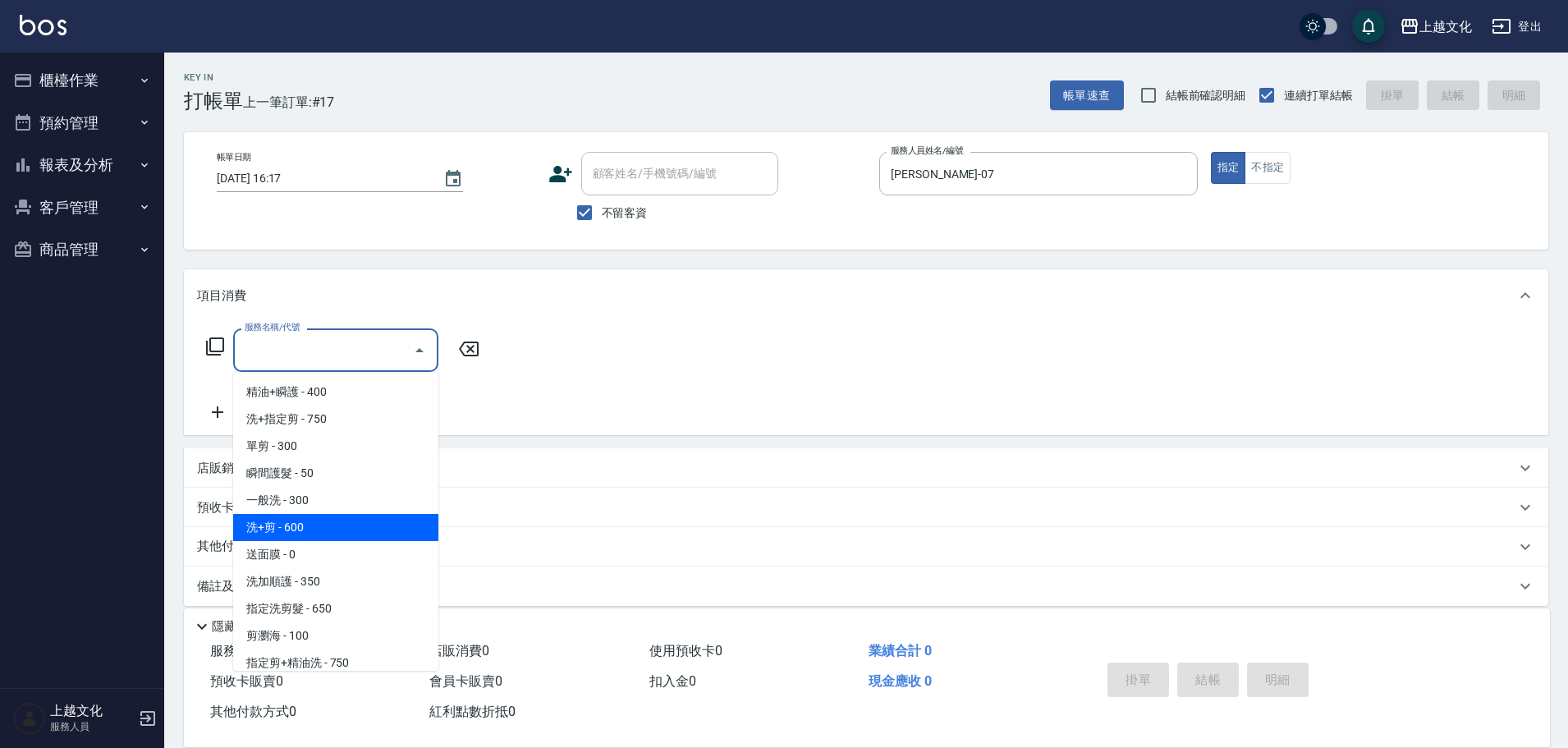
click at [285, 530] on span "洗+剪 - 600" at bounding box center [335, 528] width 205 height 27
type input "洗+剪(108)"
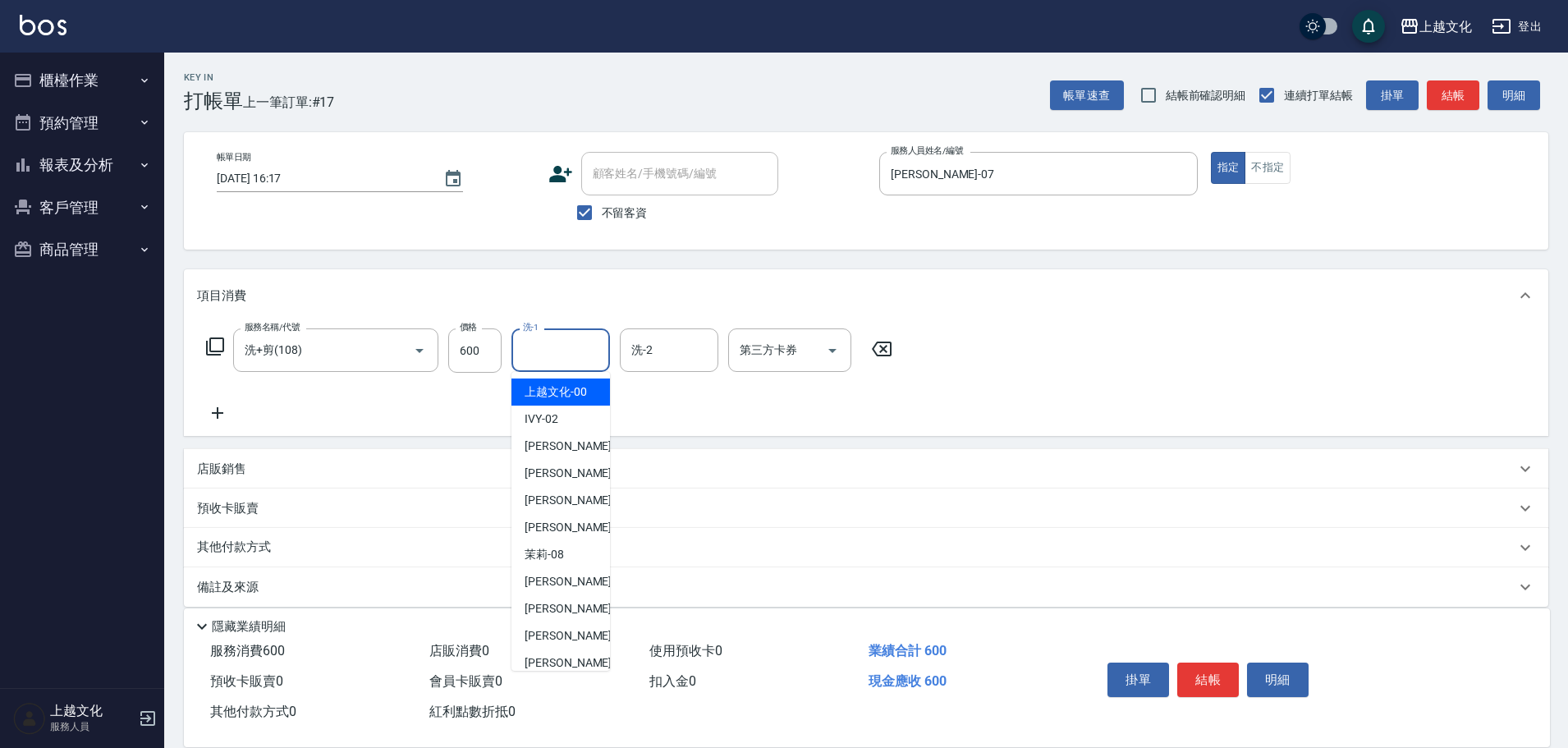
click at [532, 355] on input "洗-1" at bounding box center [561, 349] width 84 height 28
click at [532, 390] on span "上越文化 -00" at bounding box center [555, 392] width 63 height 17
type input "上越文化-00"
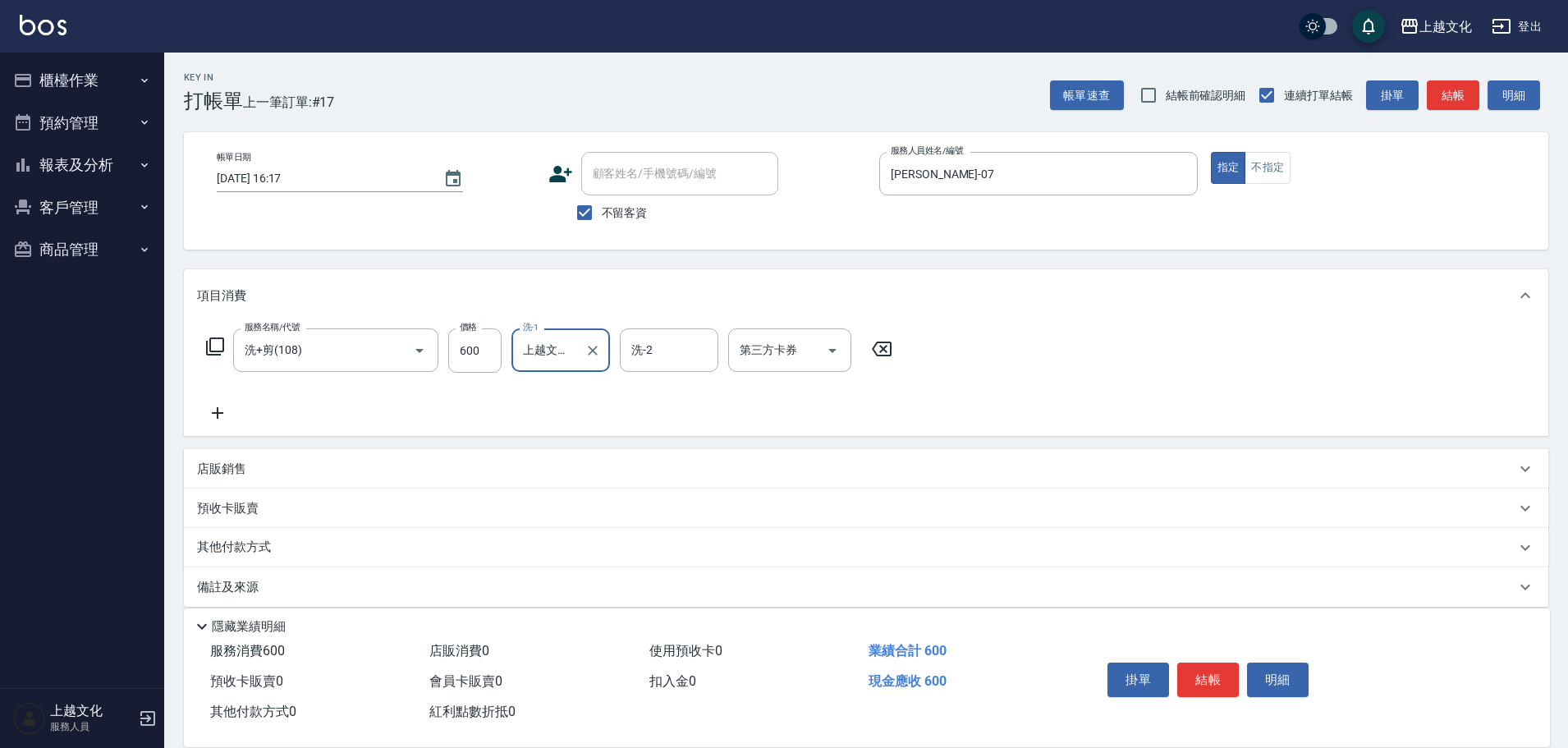
drag, startPoint x: 1208, startPoint y: 676, endPoint x: 1212, endPoint y: 668, distance: 8.9
click at [1212, 668] on button "結帳" at bounding box center [1208, 679] width 62 height 34
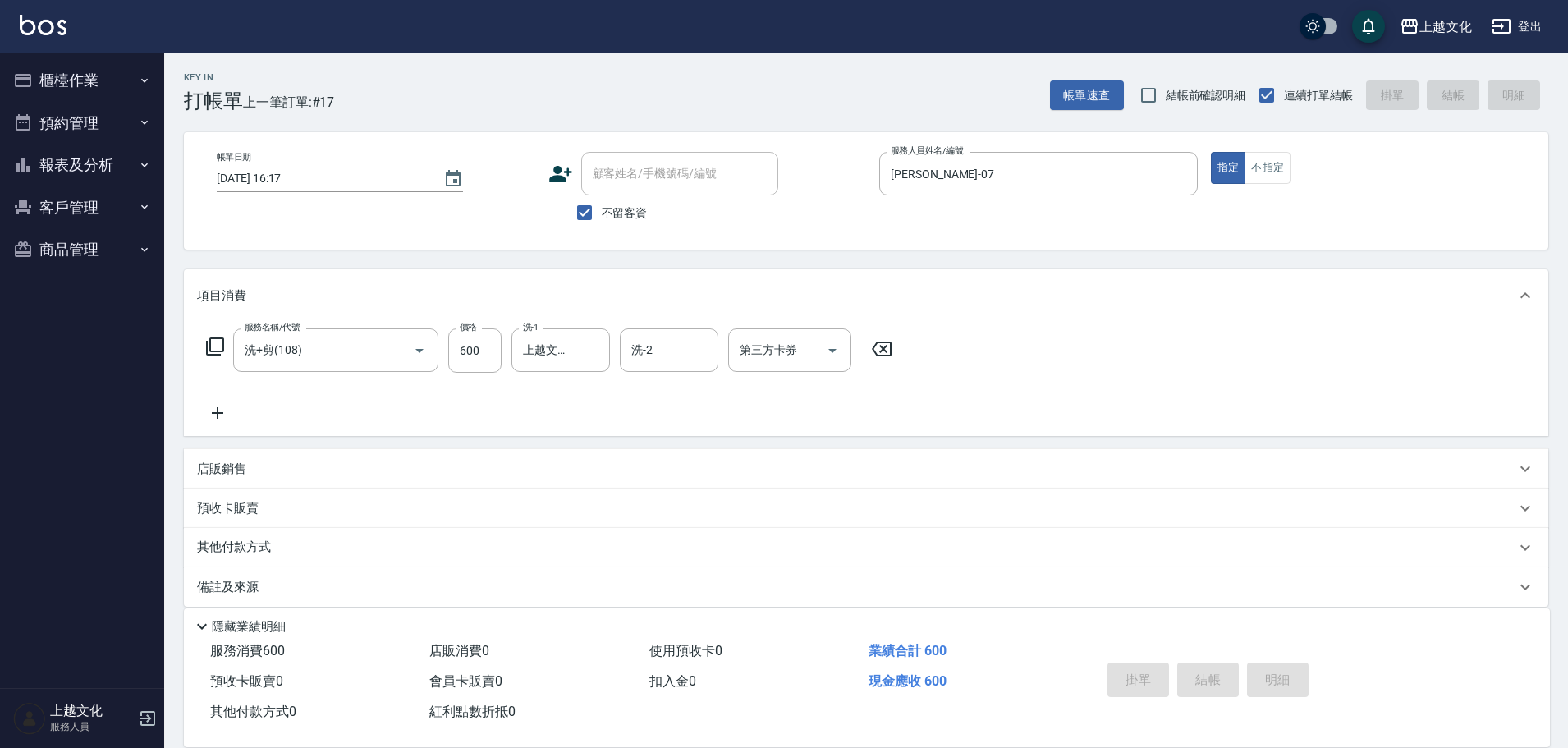
type input "2025/09/06 16:18"
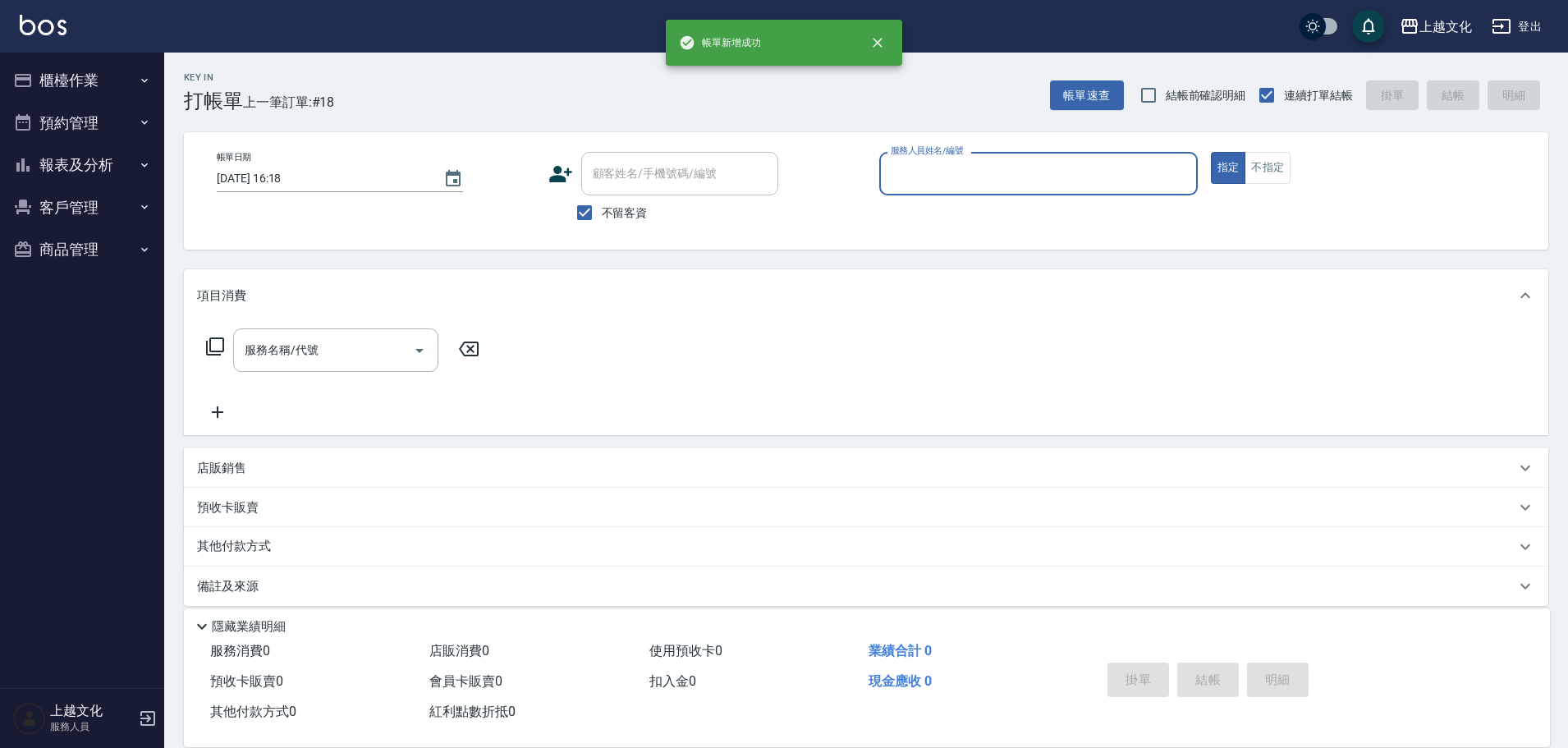
click at [77, 76] on button "櫃檯作業" at bounding box center [82, 81] width 151 height 43
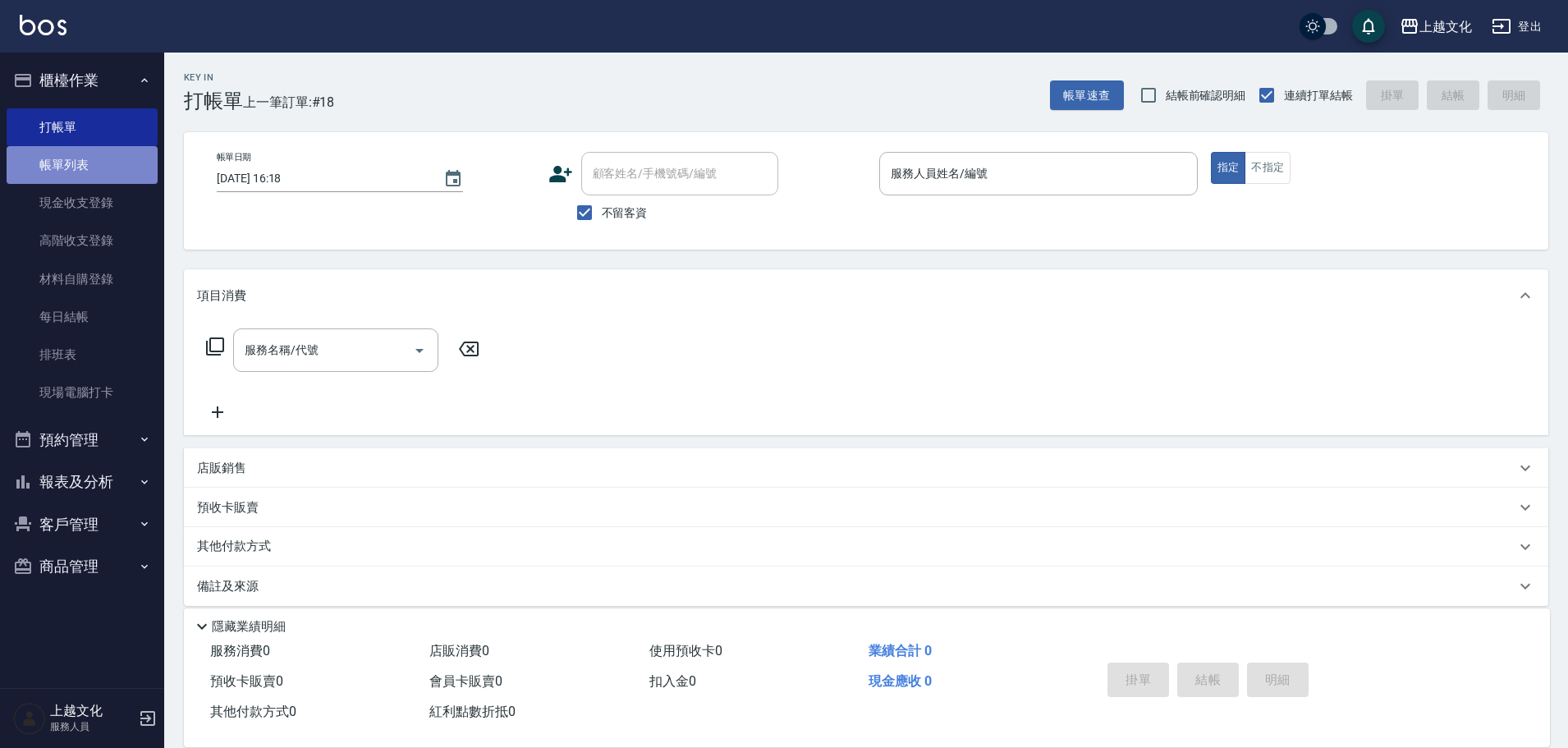
click at [69, 162] on link "帳單列表" at bounding box center [82, 165] width 151 height 38
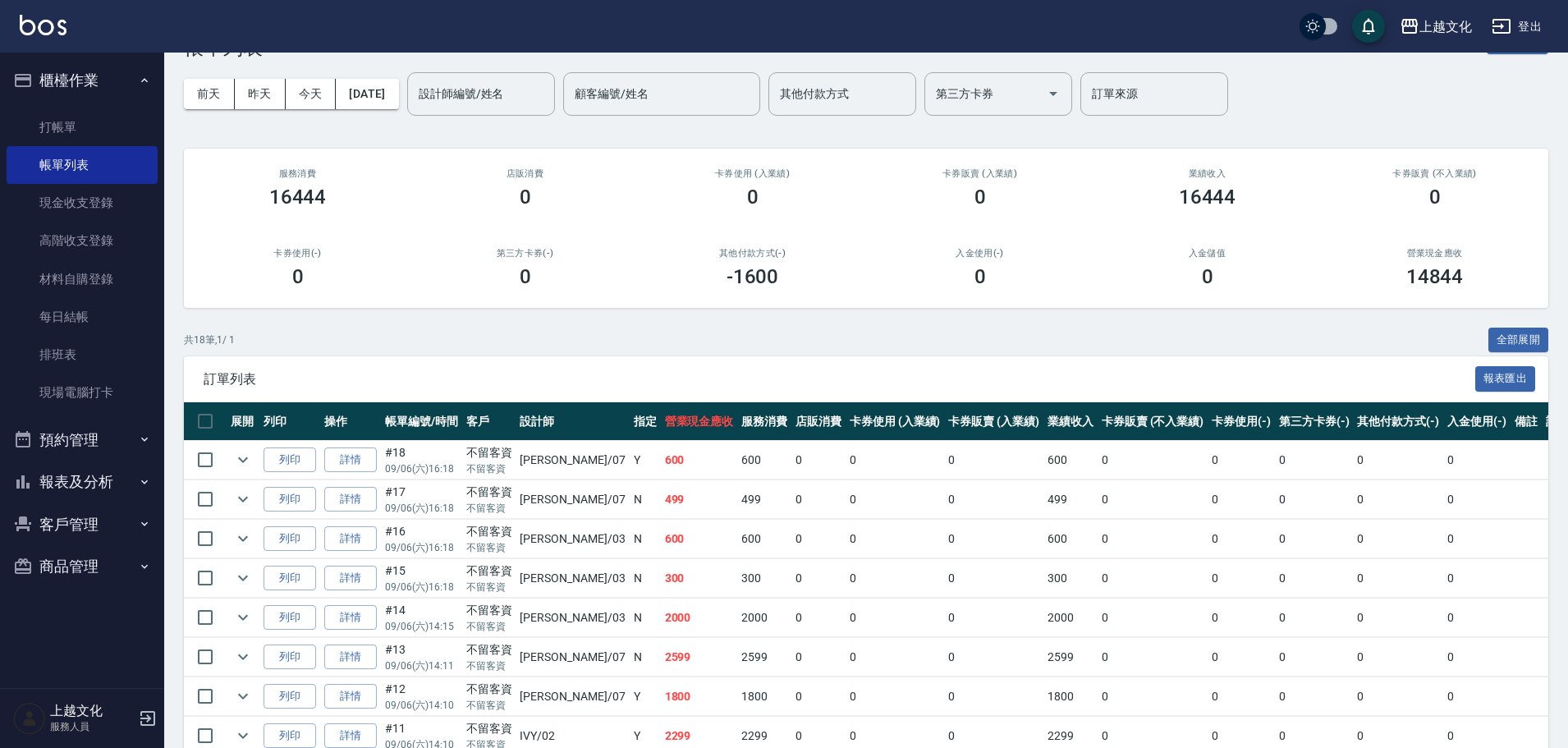
scroll to position [246, 0]
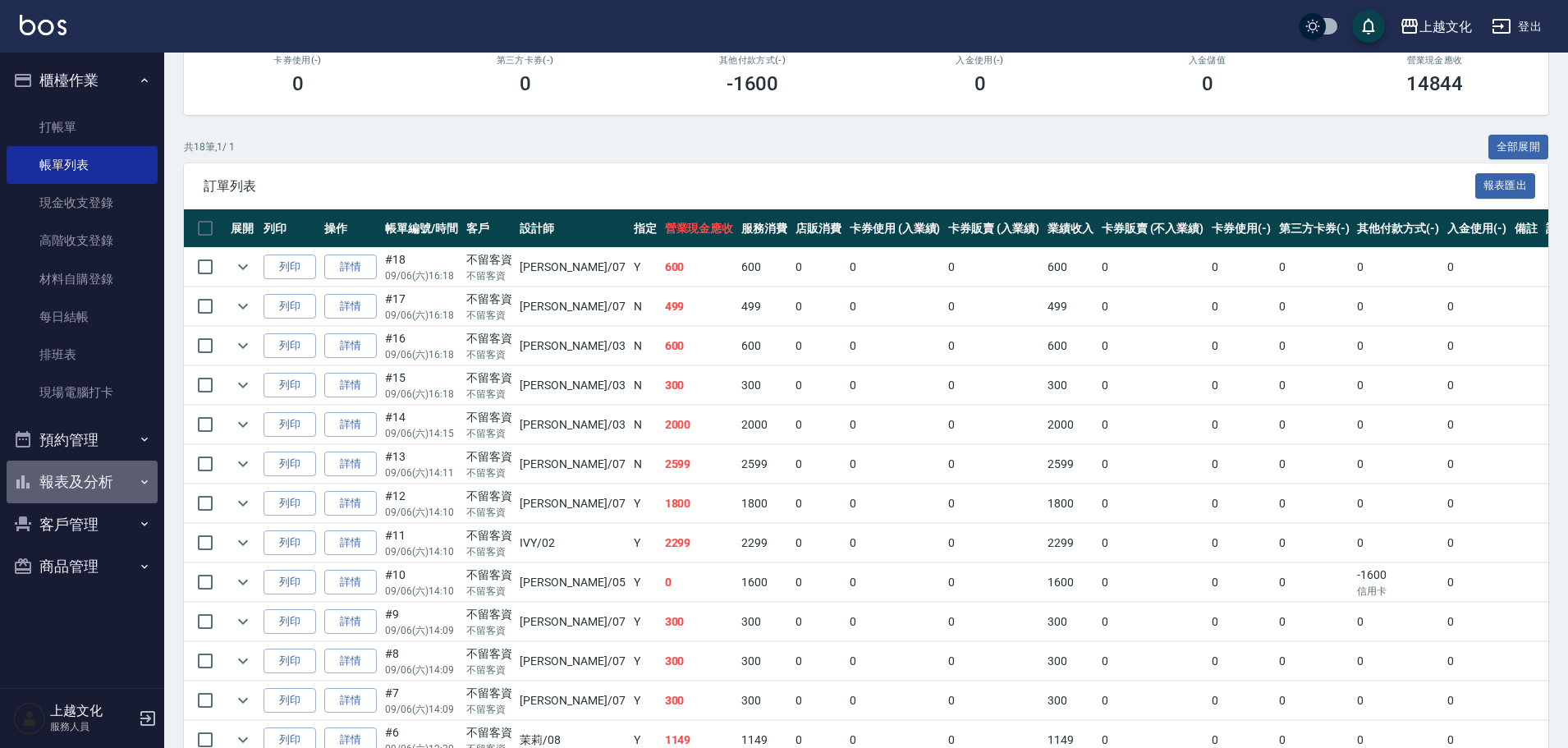
click at [67, 476] on button "報表及分析" at bounding box center [82, 482] width 151 height 43
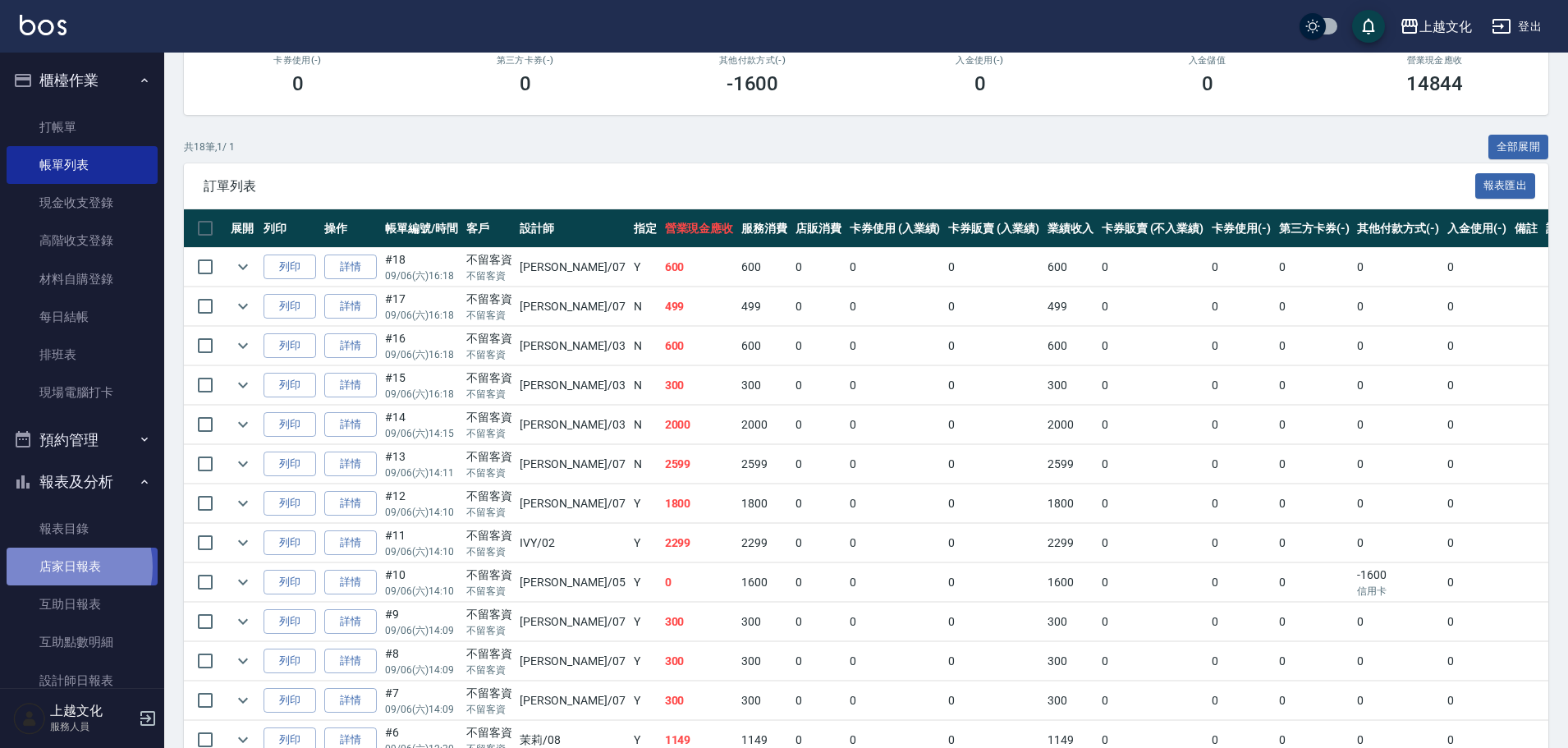
click at [52, 567] on link "店家日報表" at bounding box center [82, 566] width 151 height 38
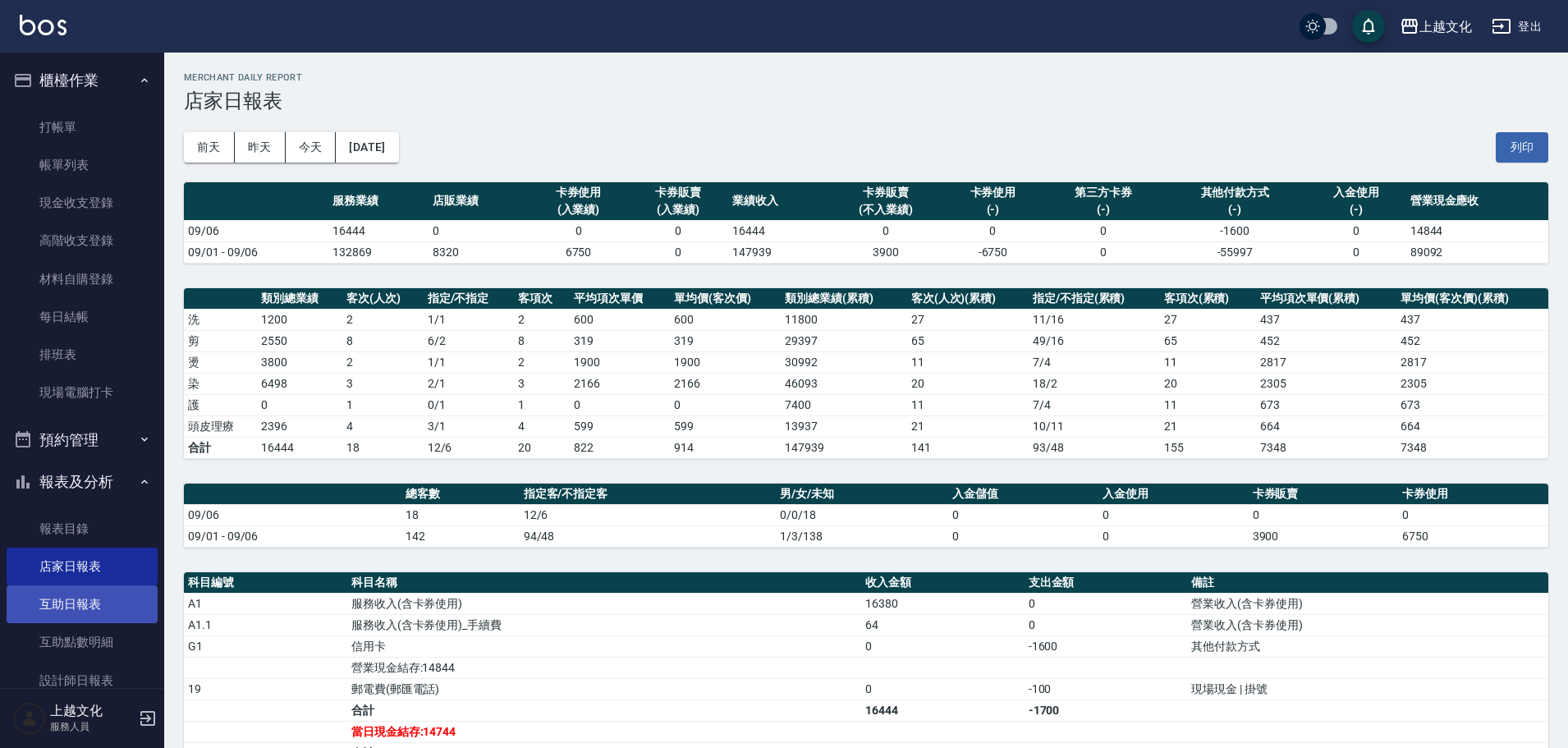
scroll to position [160, 0]
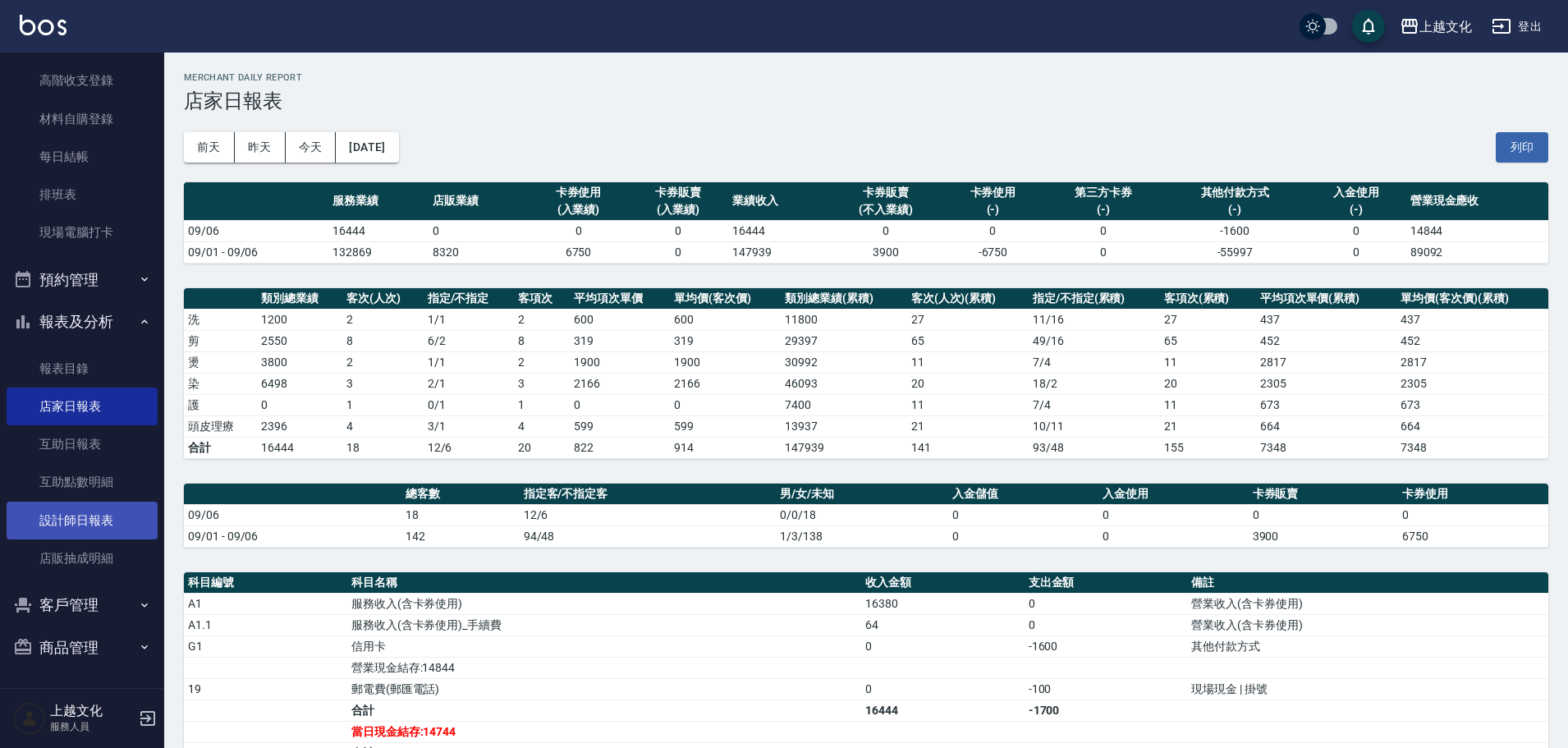
click at [68, 516] on link "設計師日報表" at bounding box center [82, 521] width 151 height 38
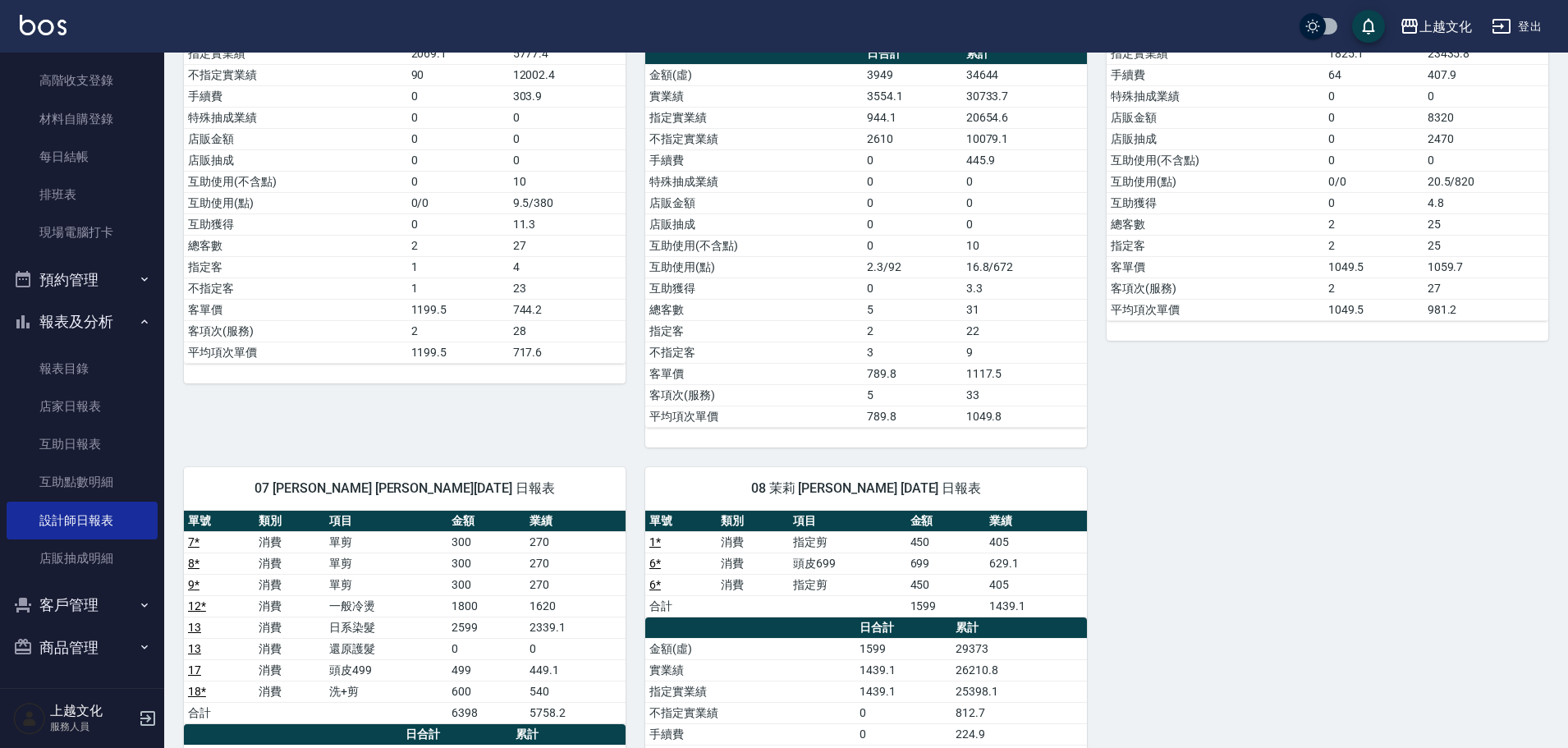
scroll to position [410, 0]
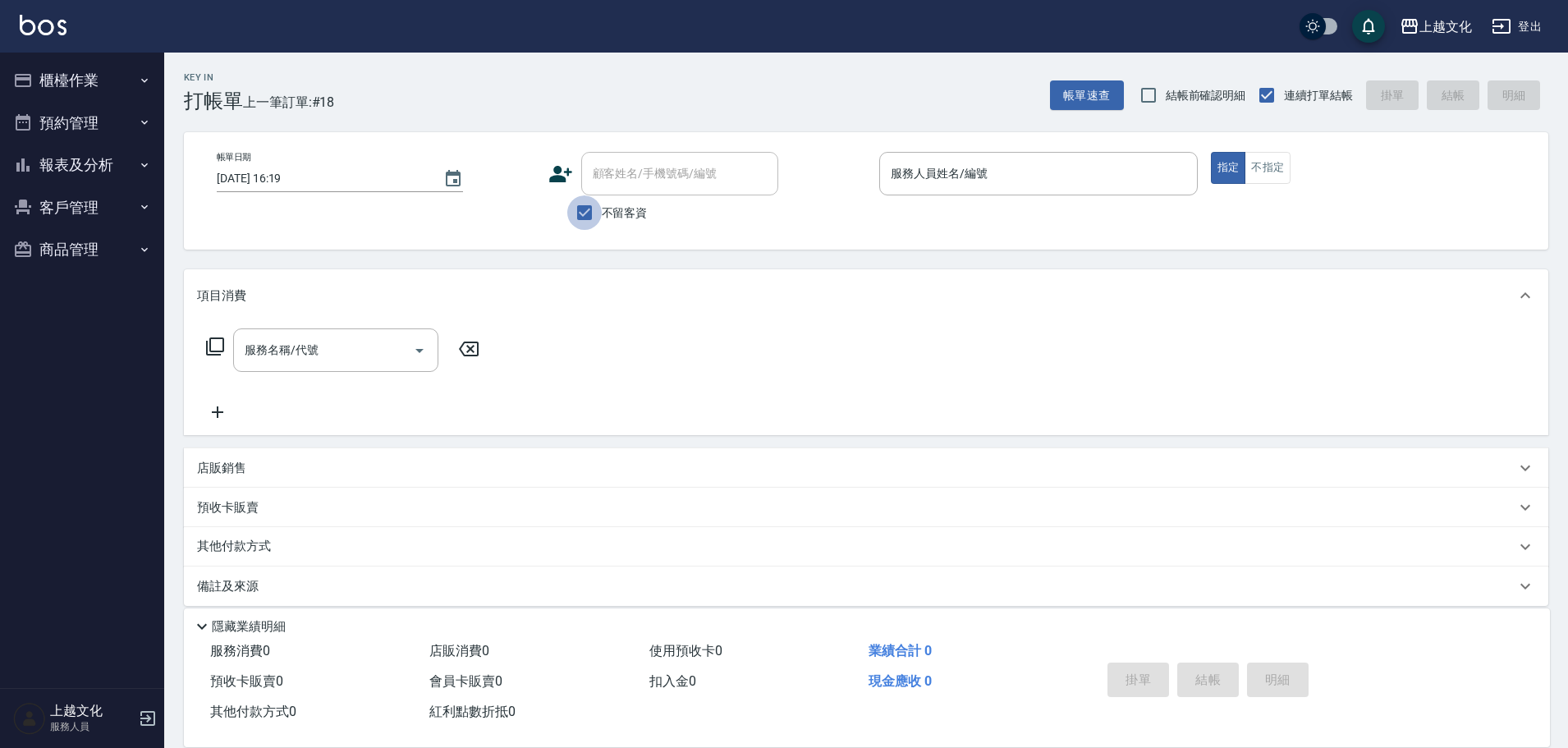
click at [583, 214] on input "不留客資" at bounding box center [584, 213] width 34 height 34
checkbox input "false"
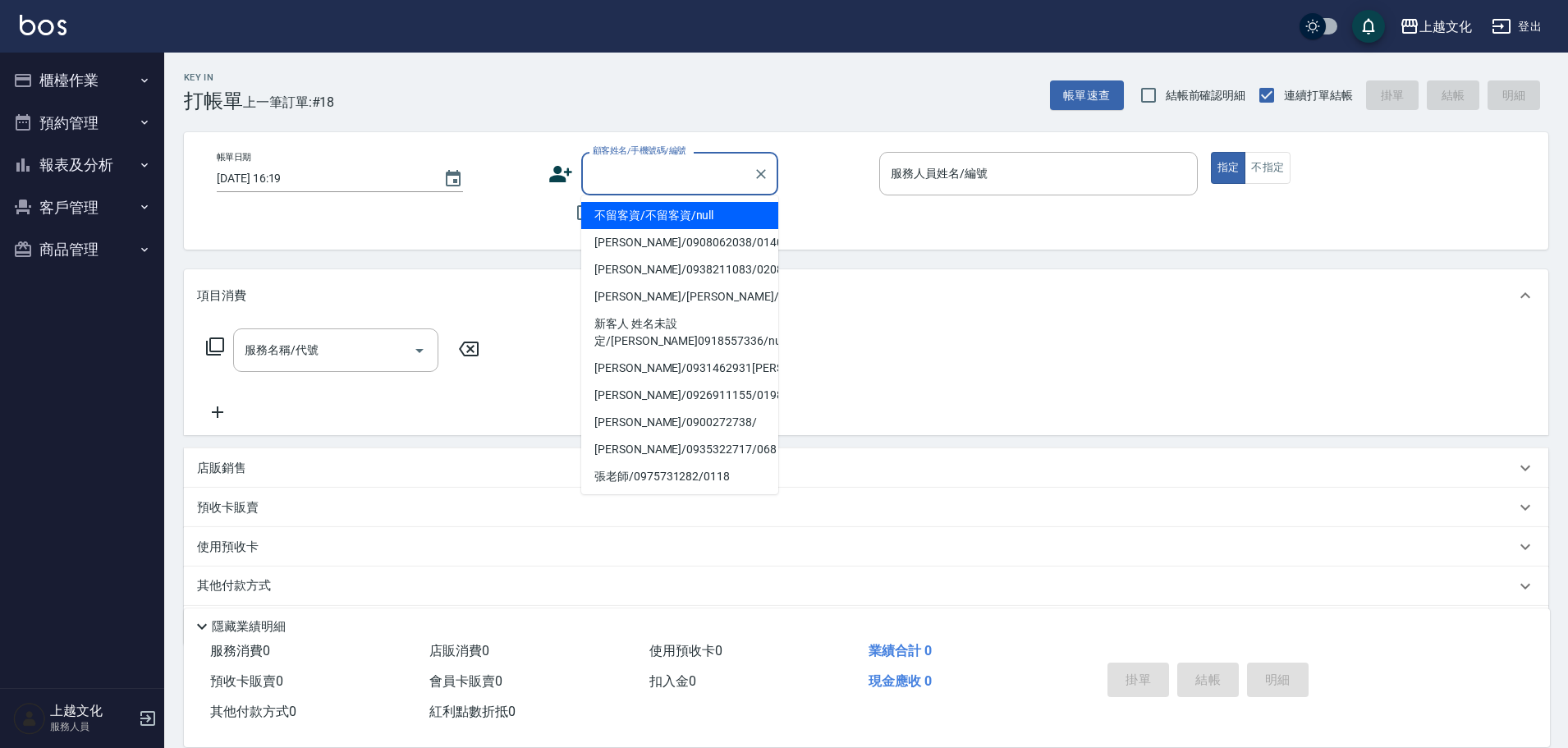
click at [599, 182] on input "顧客姓名/手機號碼/編號" at bounding box center [667, 173] width 158 height 28
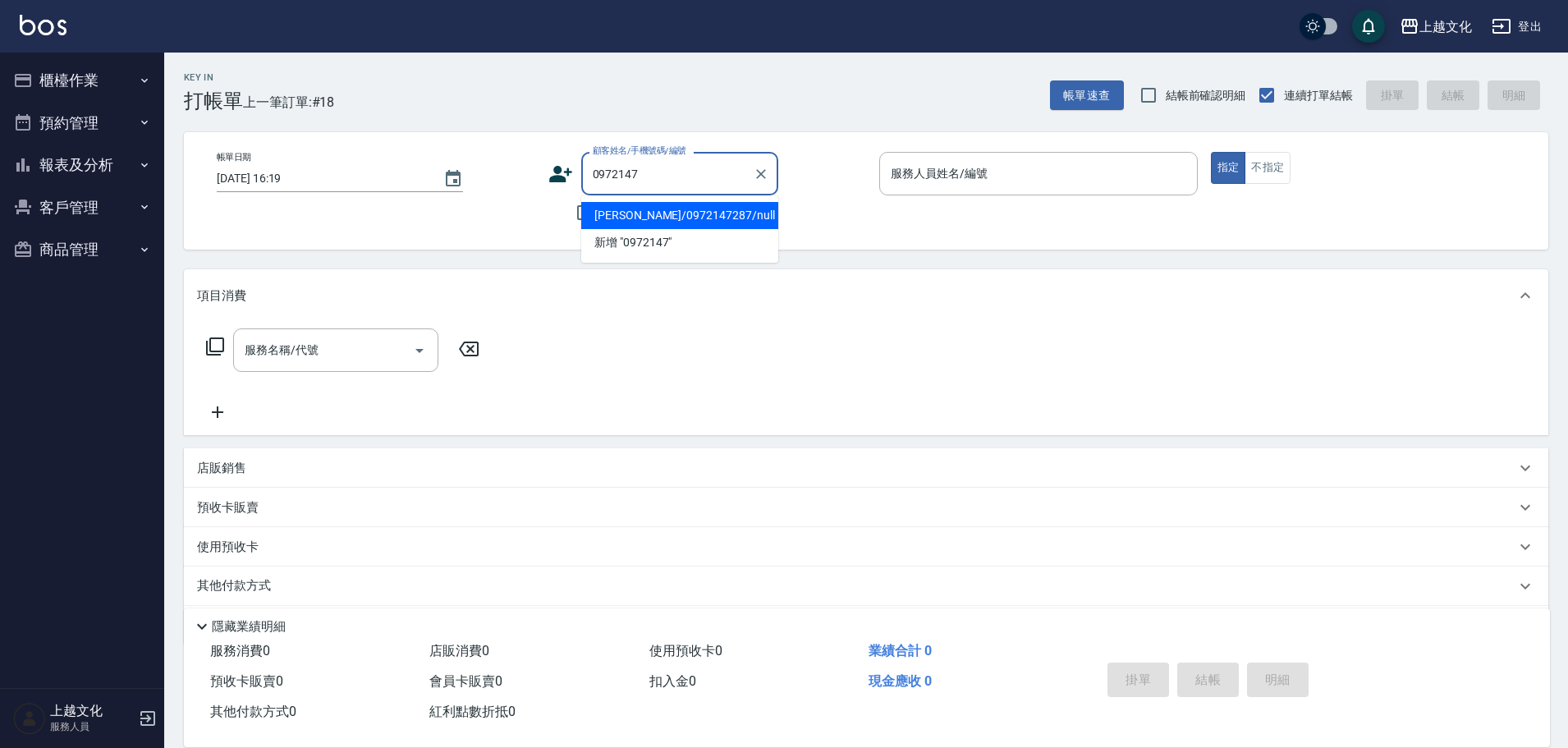
click at [651, 218] on li "[PERSON_NAME]/0972147287/null" at bounding box center [679, 215] width 197 height 27
click at [651, 218] on div "不留客資" at bounding box center [663, 213] width 230 height 34
type input "[PERSON_NAME]/0972147287/null"
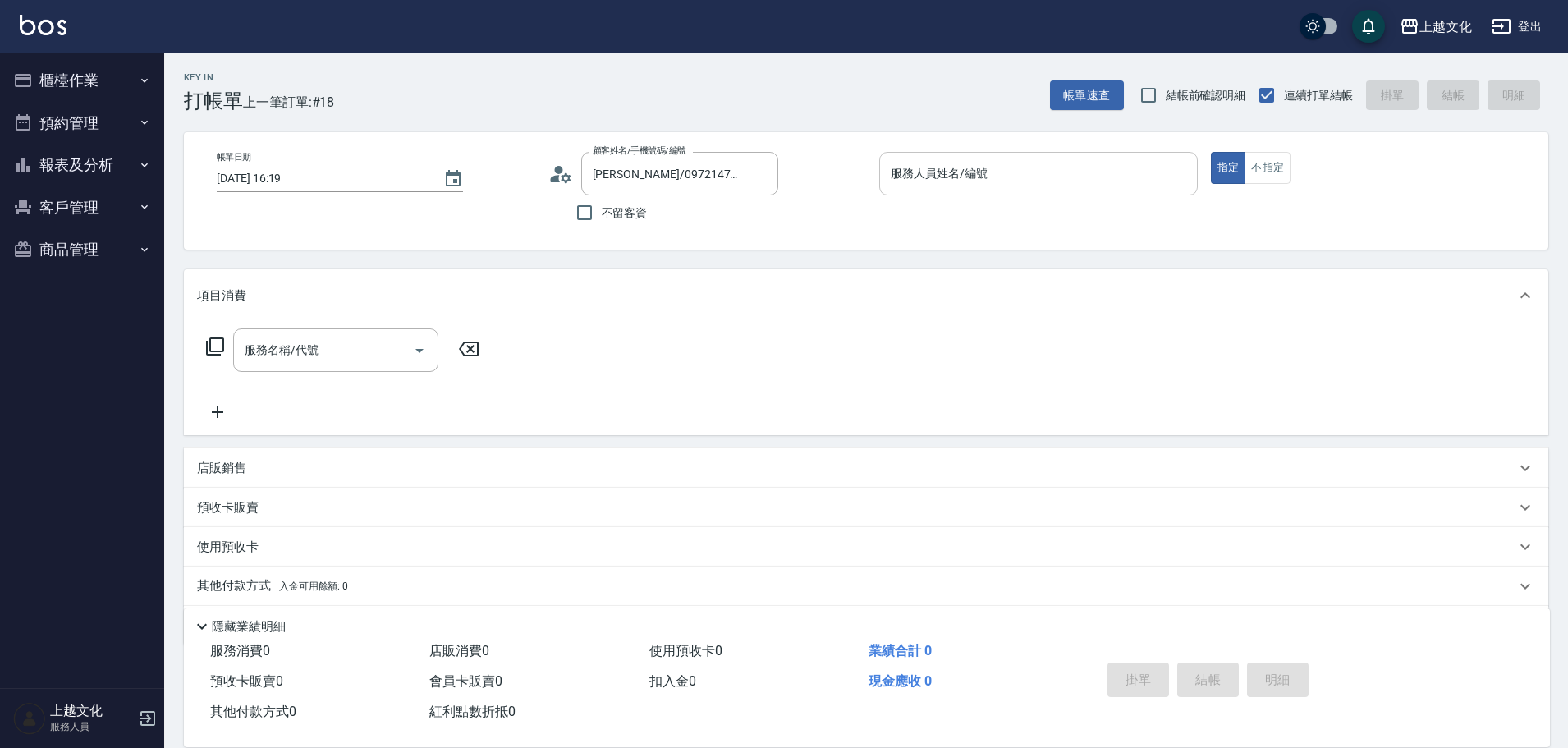
click at [903, 177] on input "服務人員姓名/編號" at bounding box center [1038, 173] width 304 height 28
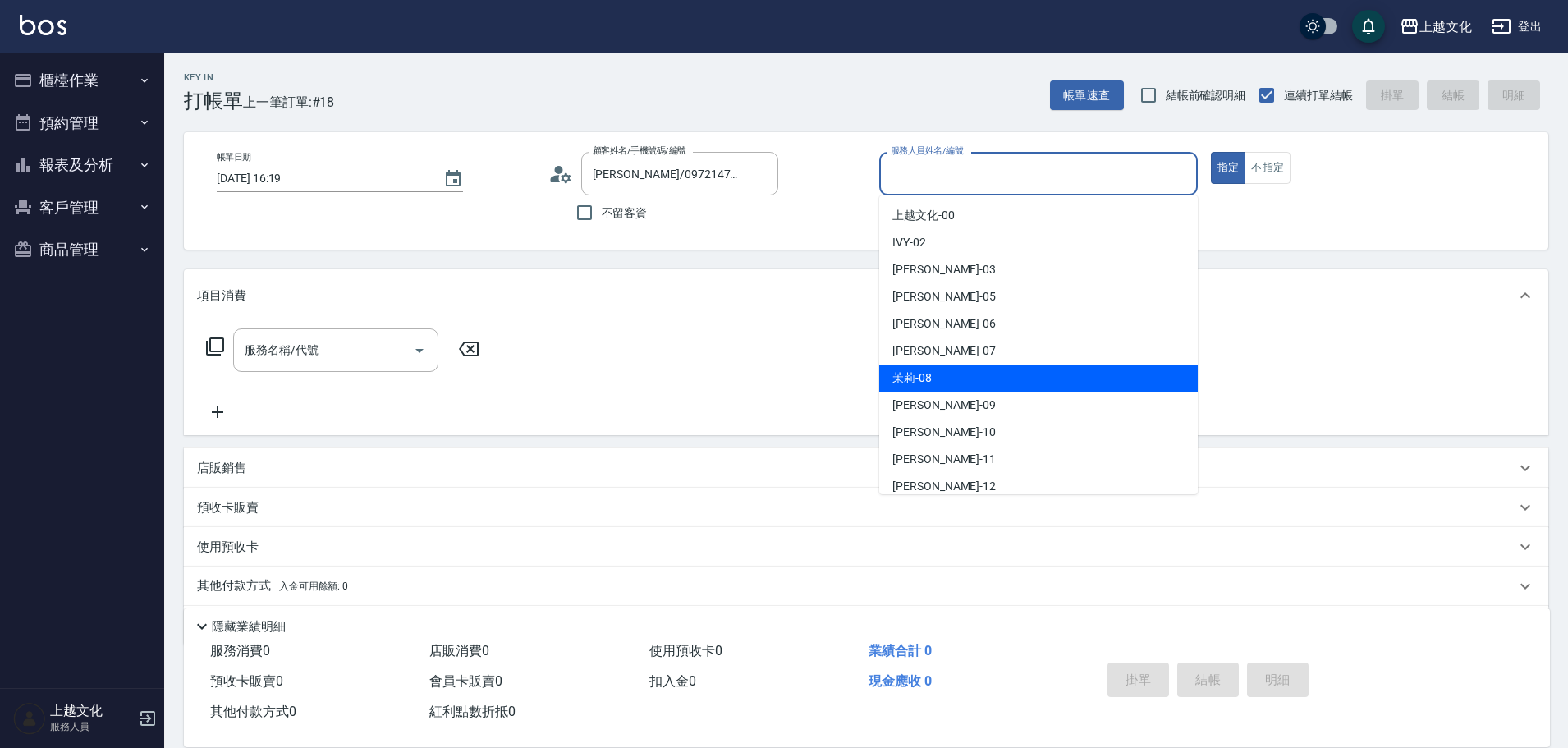
click at [933, 378] on div "茉莉 -08" at bounding box center [1038, 378] width 318 height 27
click at [933, 378] on div "服務名稱/代號 服務名稱/代號" at bounding box center [865, 378] width 1364 height 113
type input "茉莉-08"
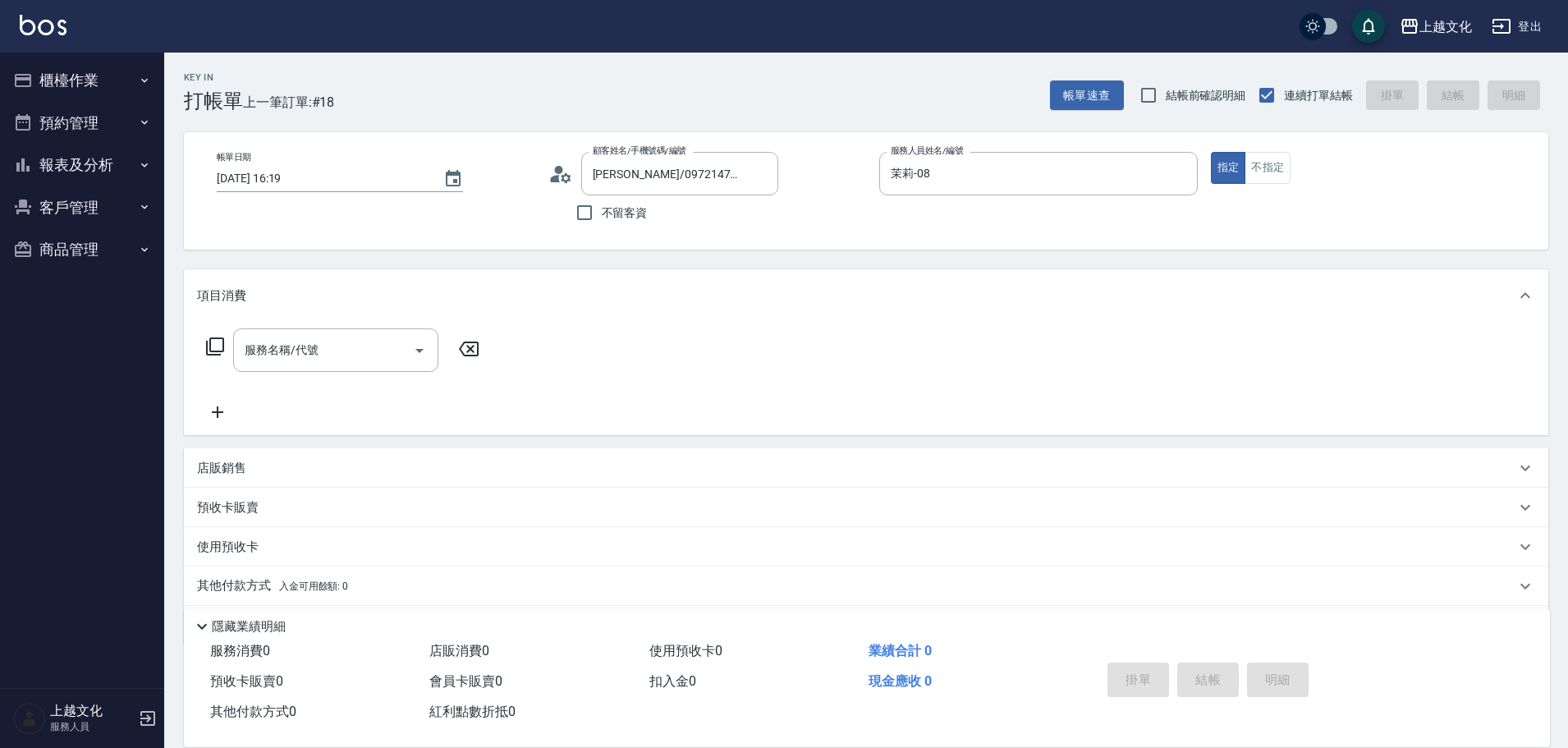
click at [213, 342] on icon at bounding box center [214, 346] width 20 height 20
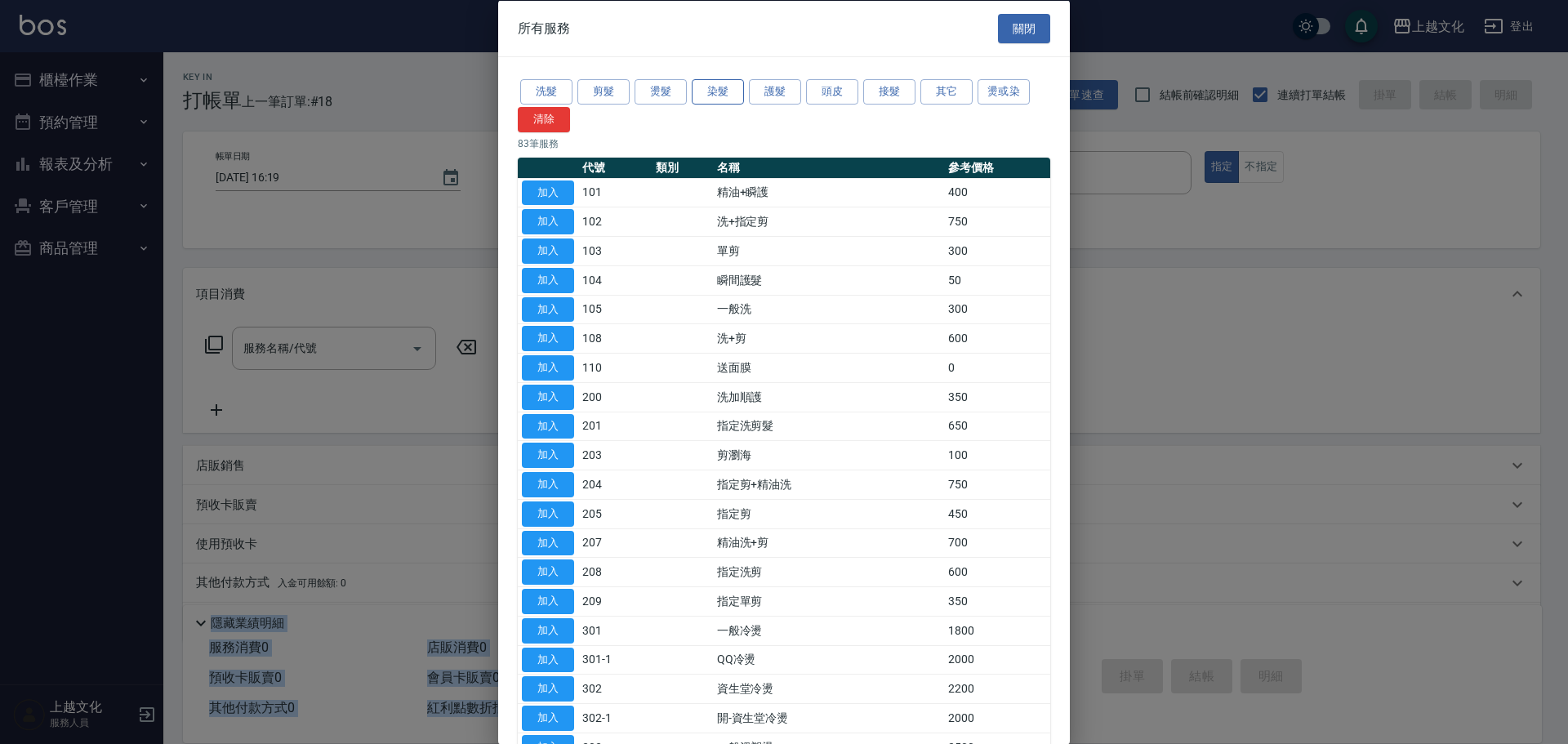
click at [730, 92] on button "染髮" at bounding box center [717, 92] width 52 height 26
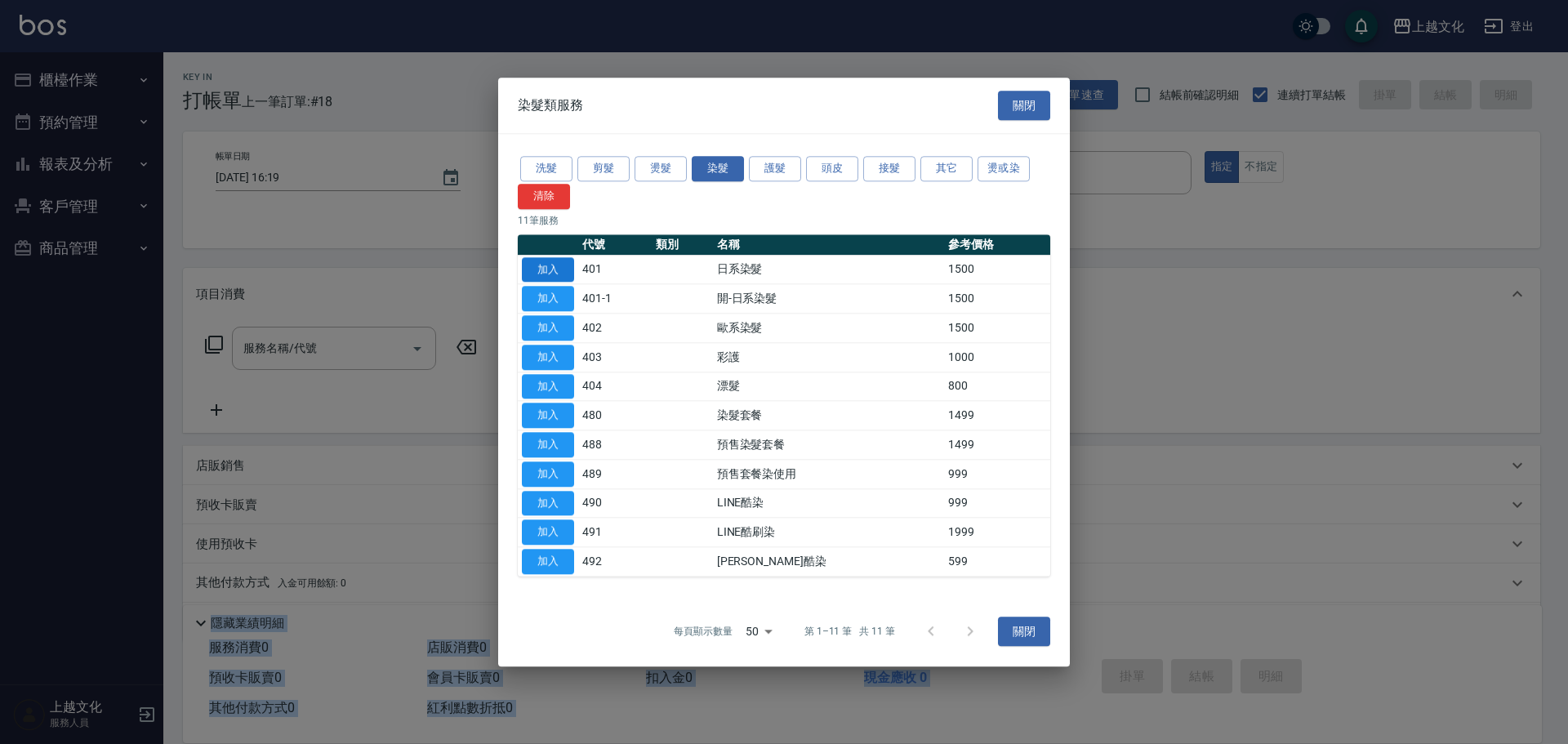
click at [552, 259] on button "加入" at bounding box center [547, 270] width 52 height 26
type input "日系染髮(401)"
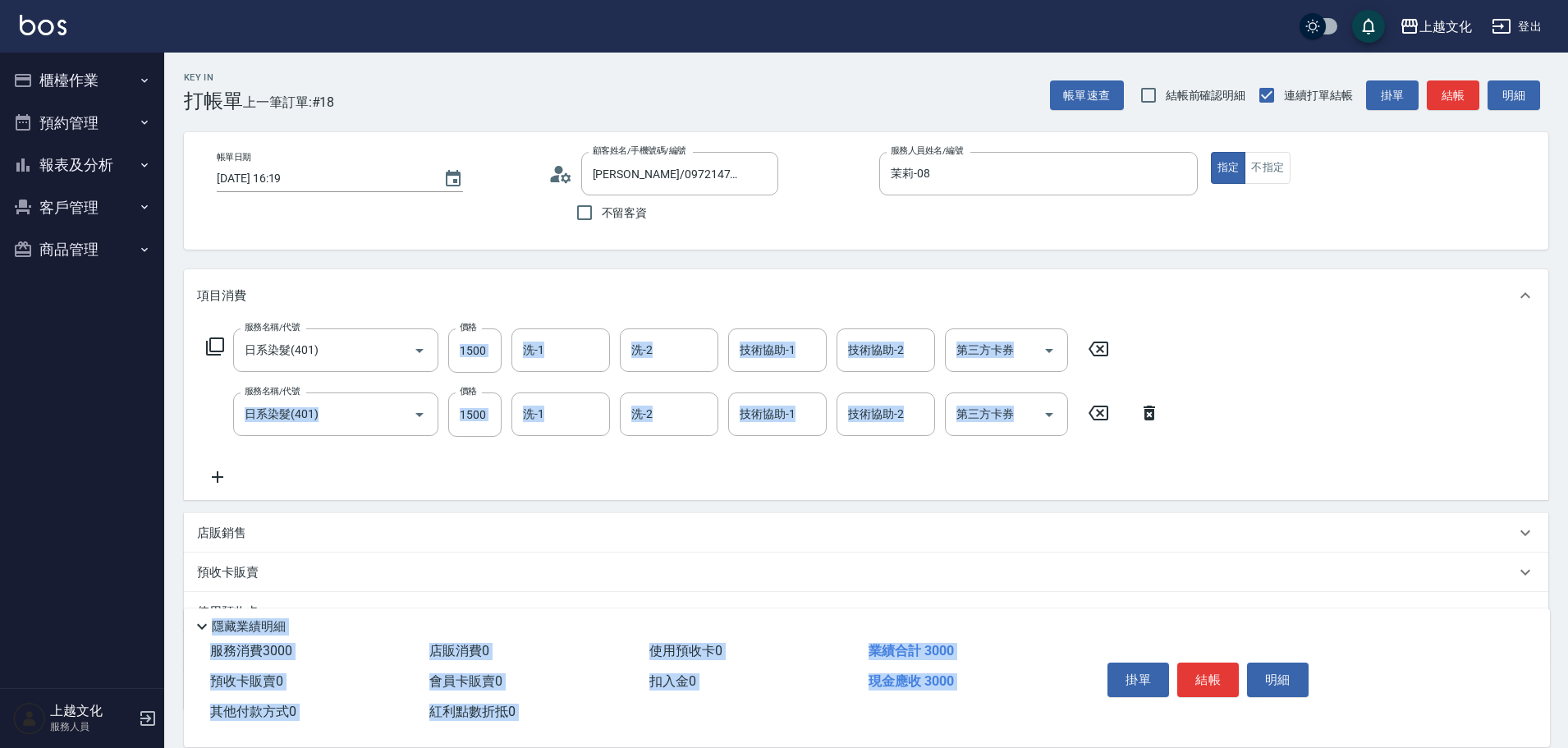
click at [1148, 414] on icon at bounding box center [1149, 413] width 11 height 15
click at [1148, 414] on div "服務名稱/代號 日系染髮(401) 服務名稱/代號 價格 1500 價格 洗-1 洗-1 洗-2 洗-2 技術協助-1 技術協助-1 技術協助-2 技術協助-…" at bounding box center [865, 411] width 1364 height 178
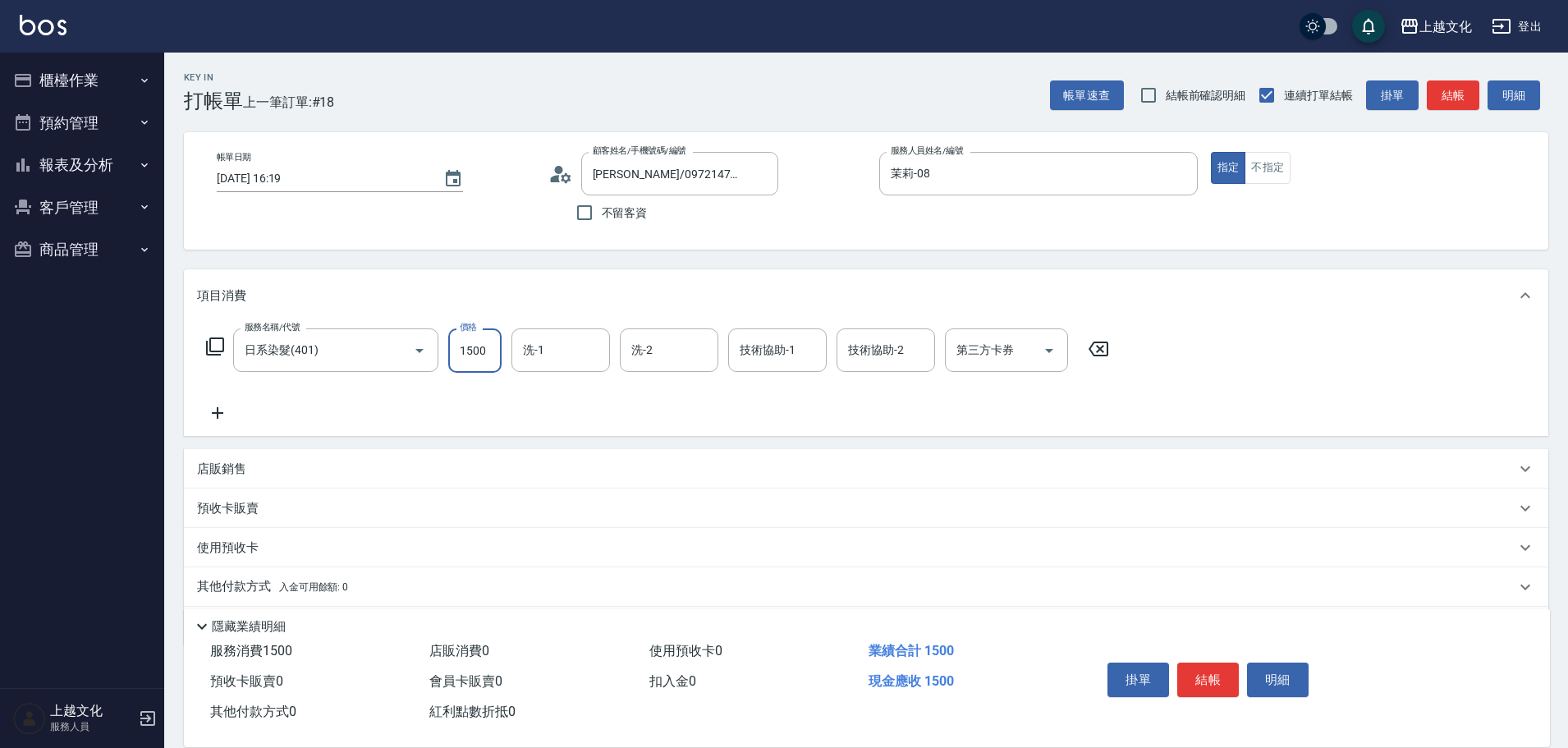
click at [487, 365] on input "1500" at bounding box center [474, 351] width 53 height 45
type input "2299"
click at [220, 406] on icon at bounding box center [218, 413] width 41 height 20
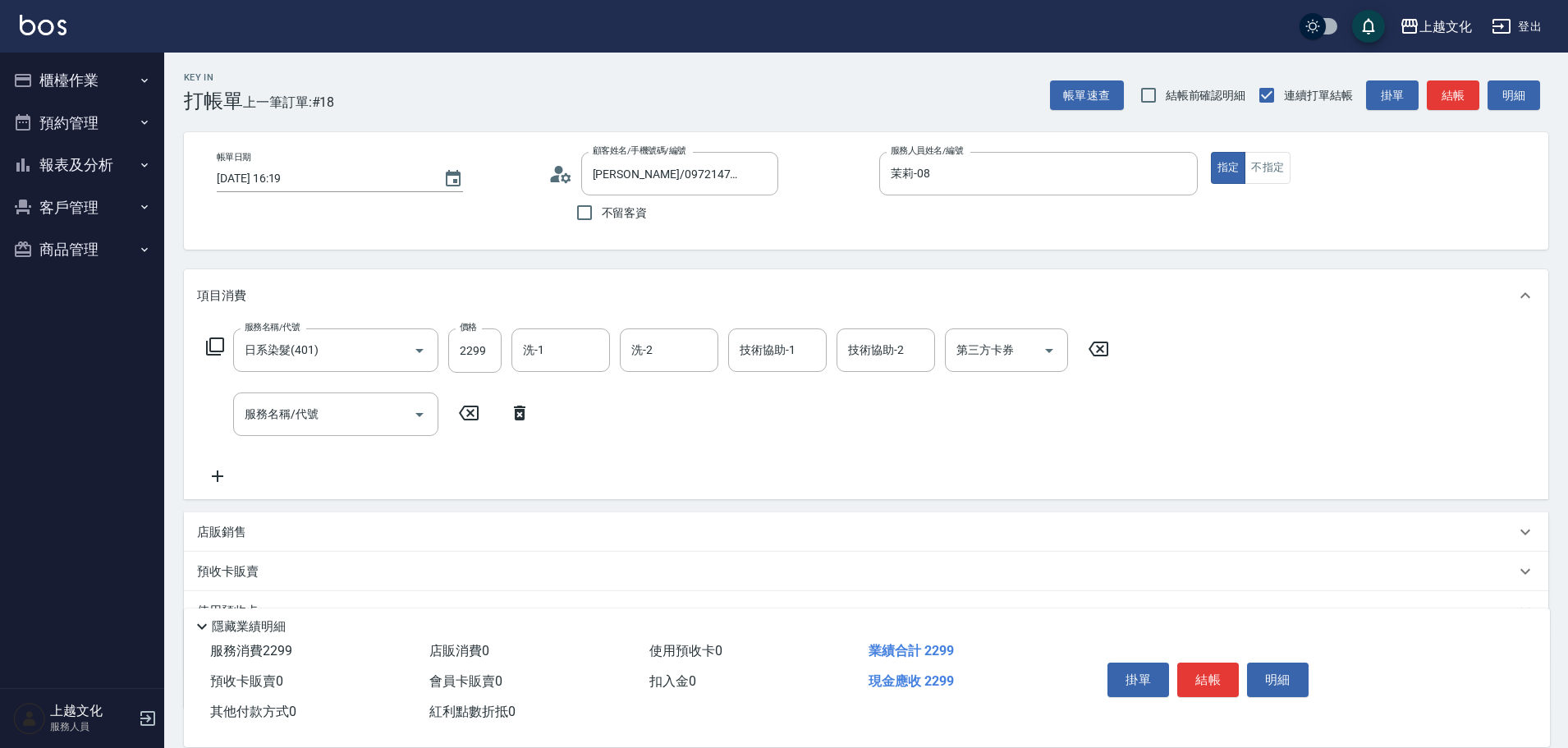
click at [213, 343] on icon at bounding box center [214, 346] width 20 height 20
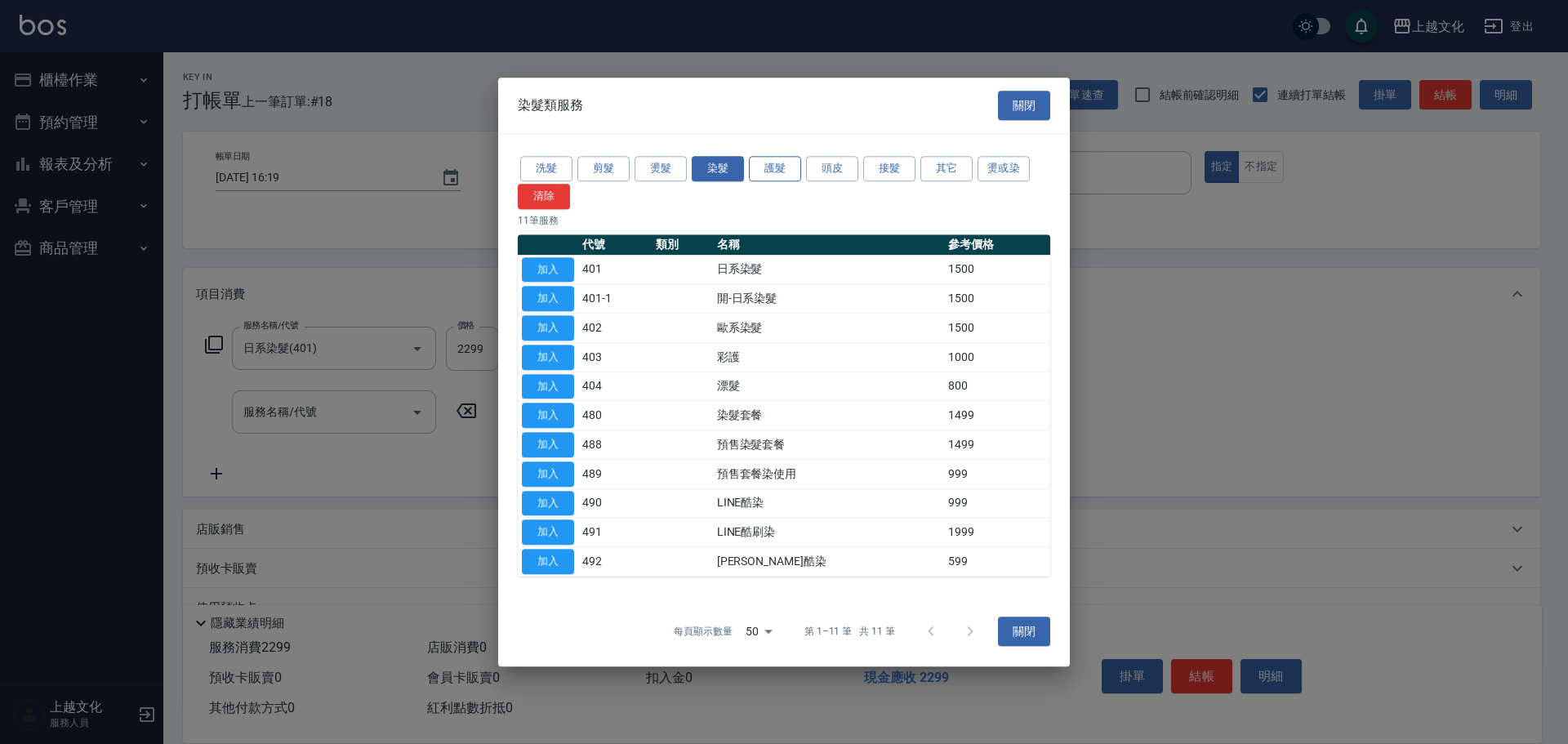
click at [782, 162] on button "護髮" at bounding box center [774, 169] width 52 height 26
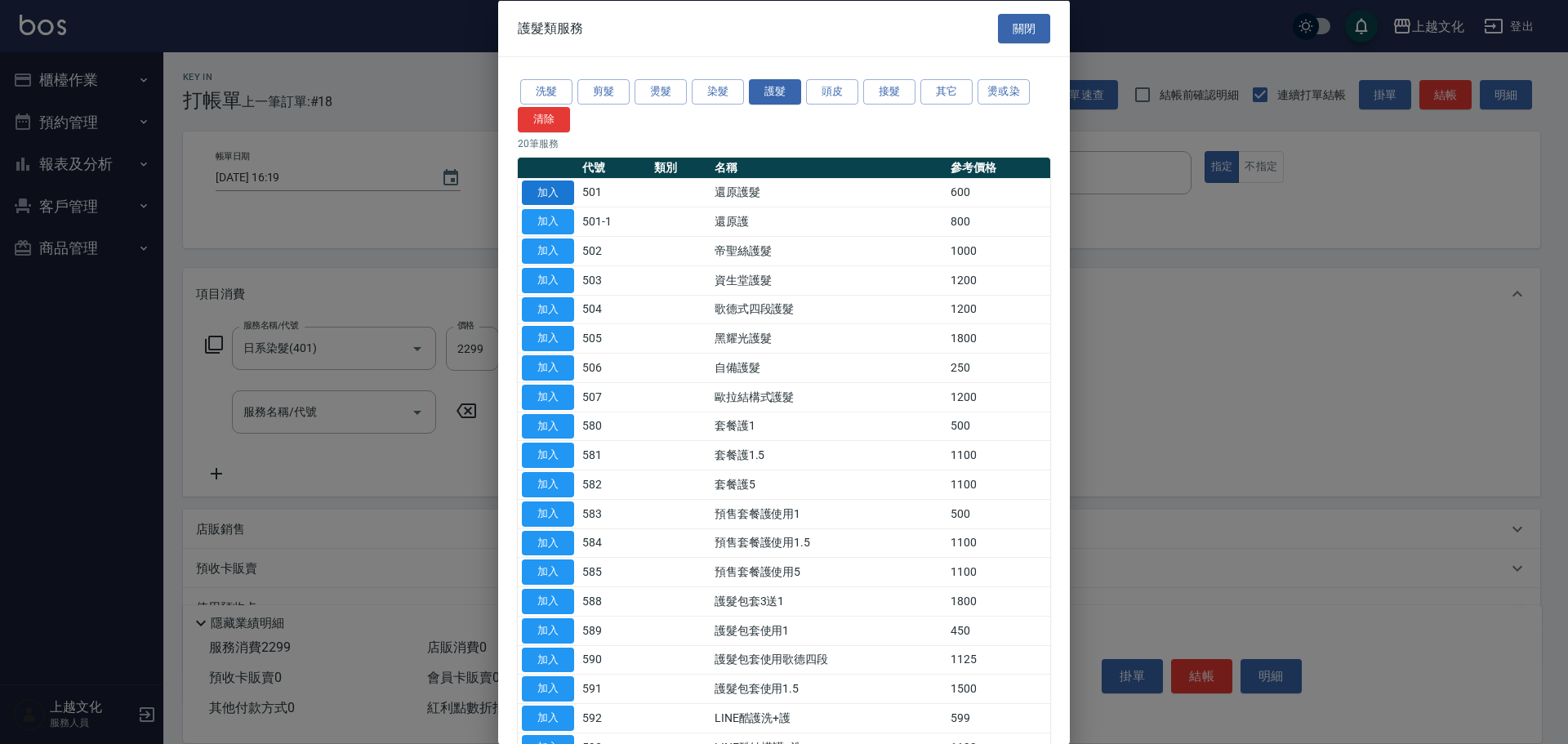
click at [538, 196] on button "加入" at bounding box center [547, 193] width 52 height 26
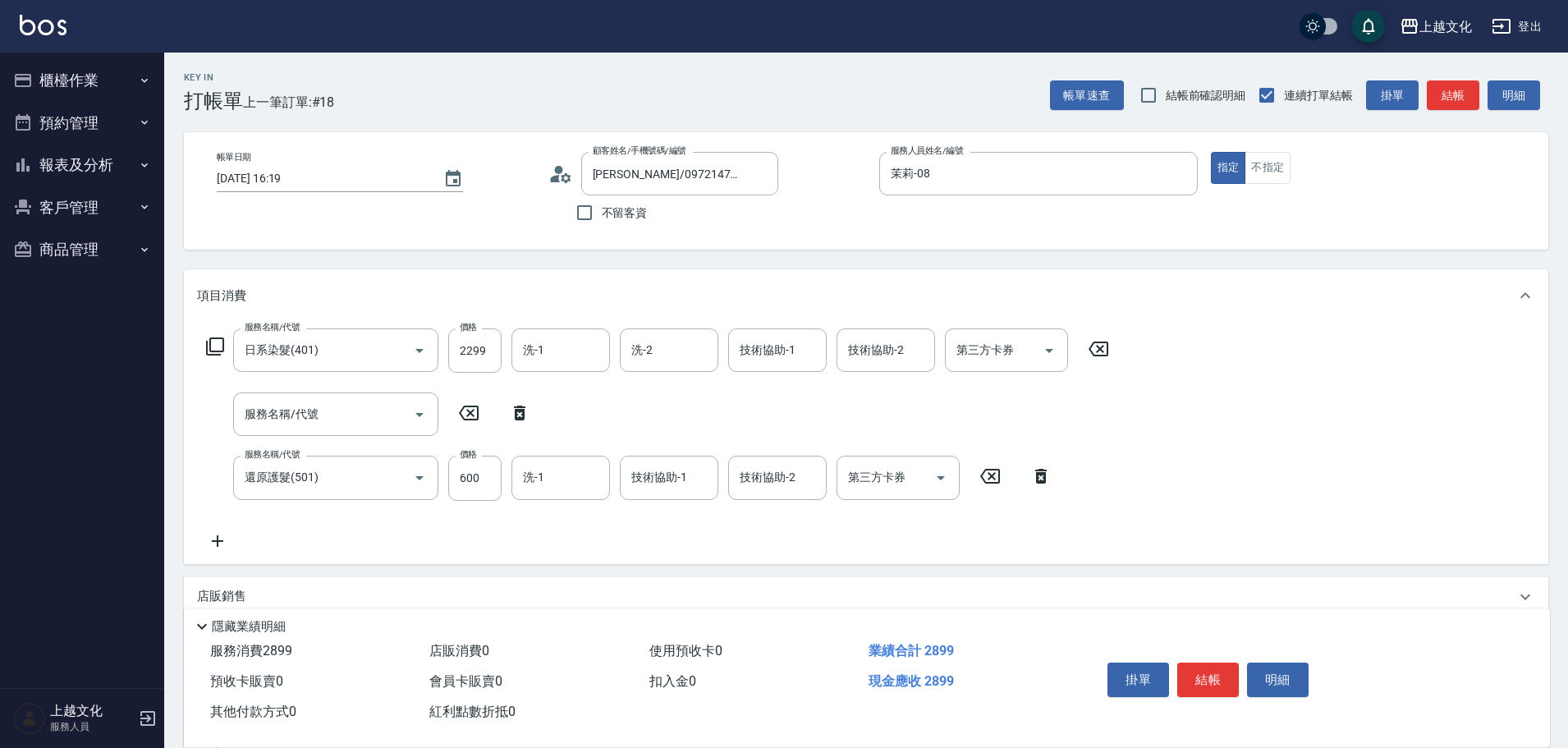
click at [522, 413] on icon at bounding box center [519, 413] width 11 height 15
type input "還原護髮(501)"
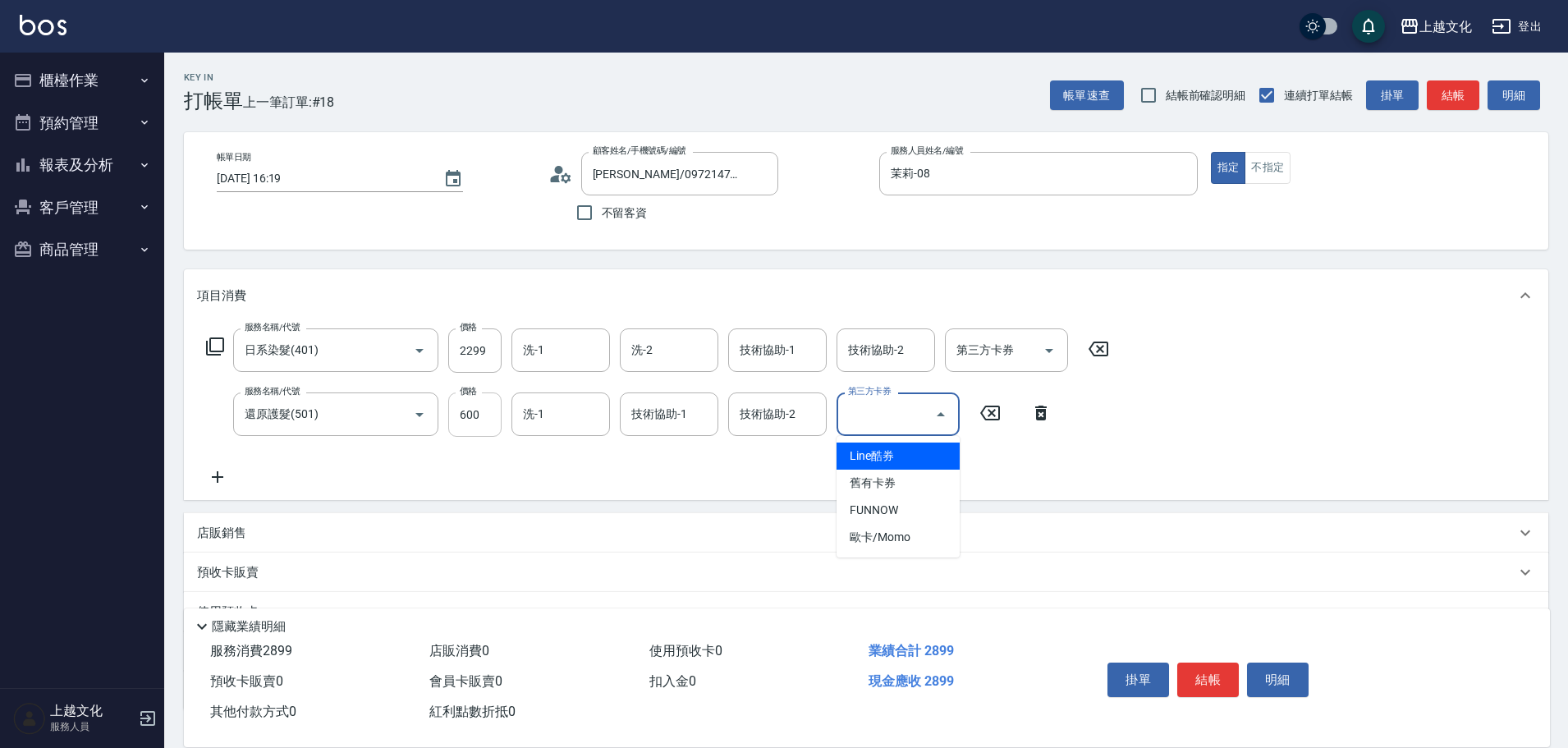
click at [485, 430] on input "600" at bounding box center [474, 414] width 53 height 45
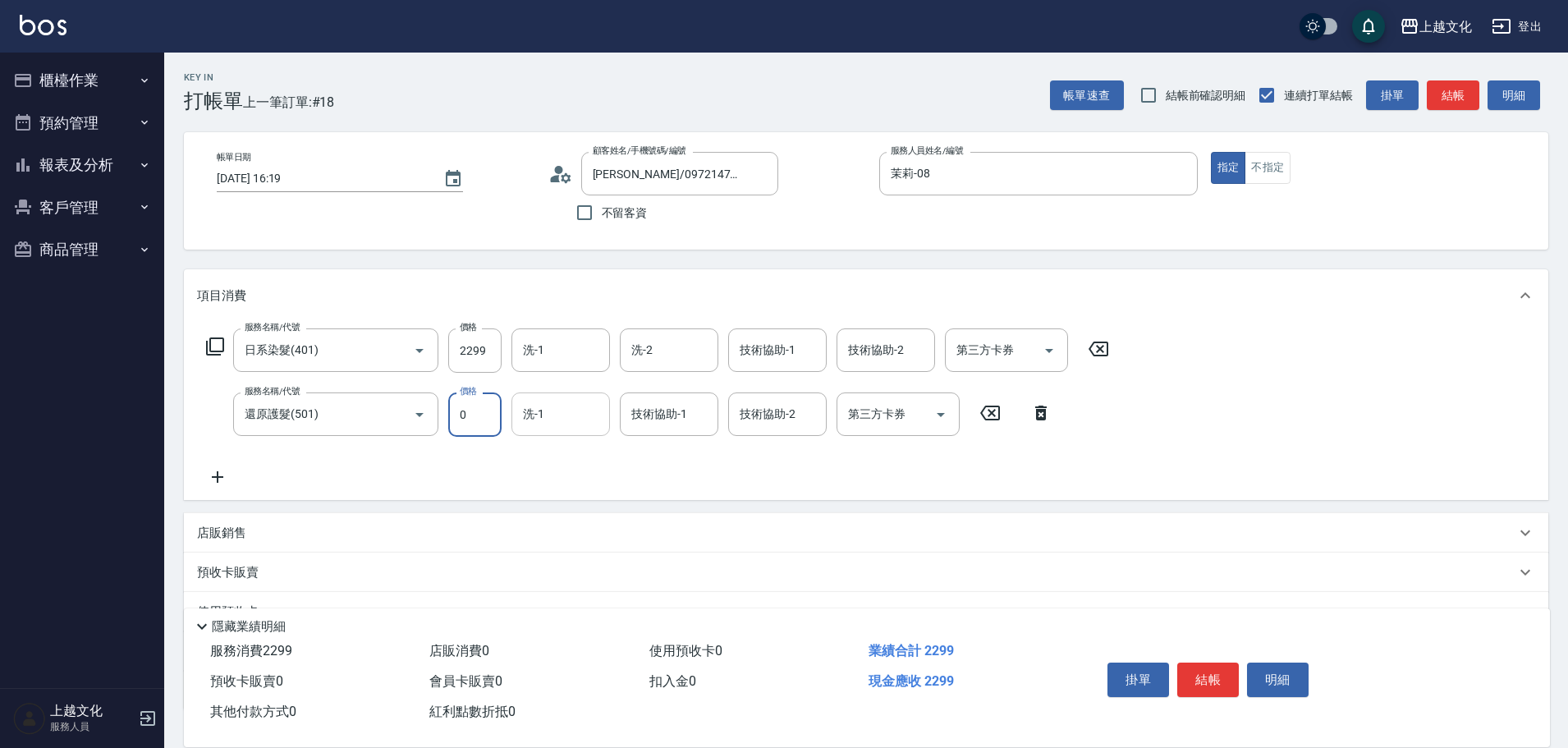
type input "0"
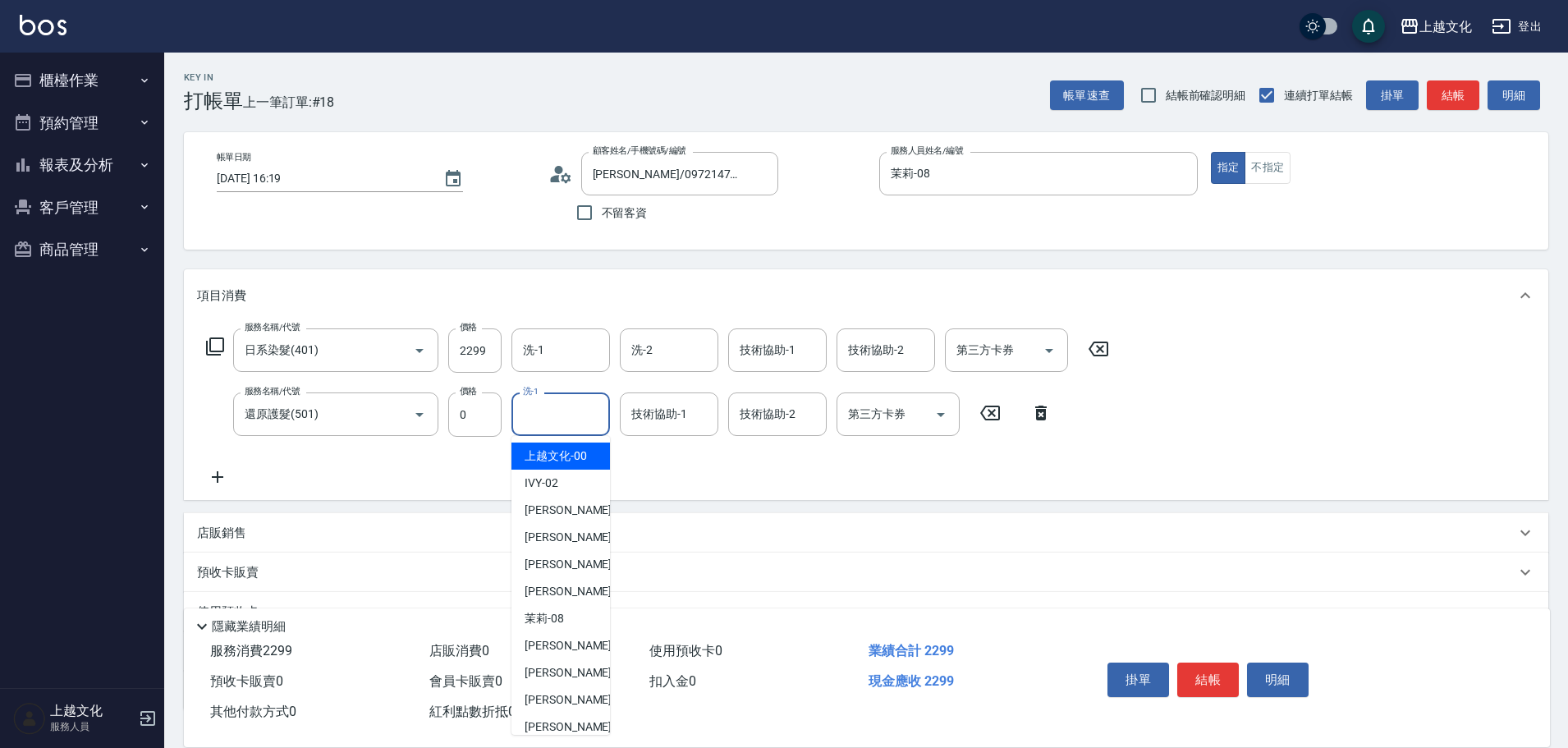
drag, startPoint x: 529, startPoint y: 411, endPoint x: 504, endPoint y: 389, distance: 33.3
click at [530, 411] on input "洗-1" at bounding box center [561, 413] width 84 height 28
click at [565, 697] on span "[PERSON_NAME] -11" at bounding box center [576, 700] width 104 height 17
type input "[PERSON_NAME]-11"
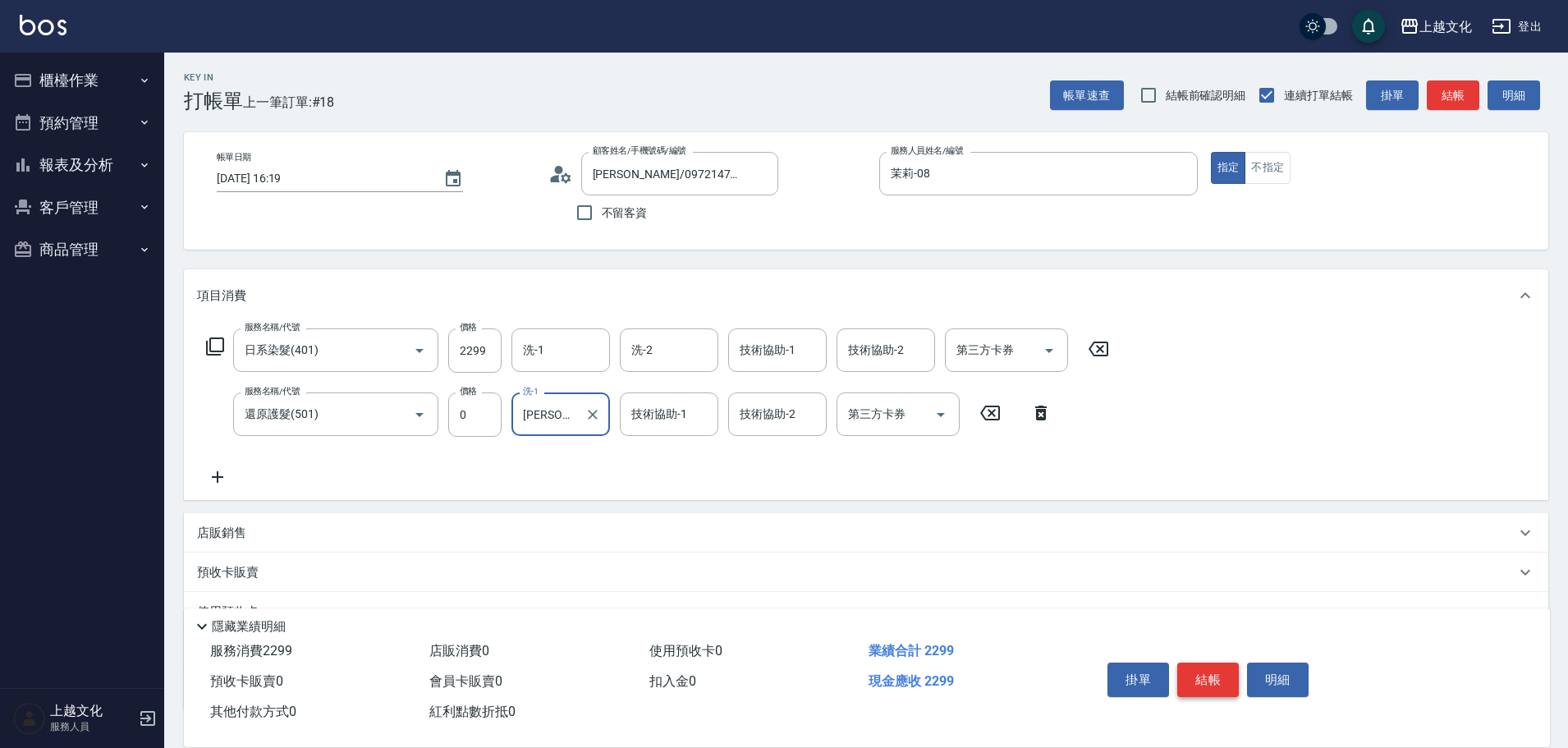
click at [1223, 667] on button "結帳" at bounding box center [1208, 679] width 62 height 34
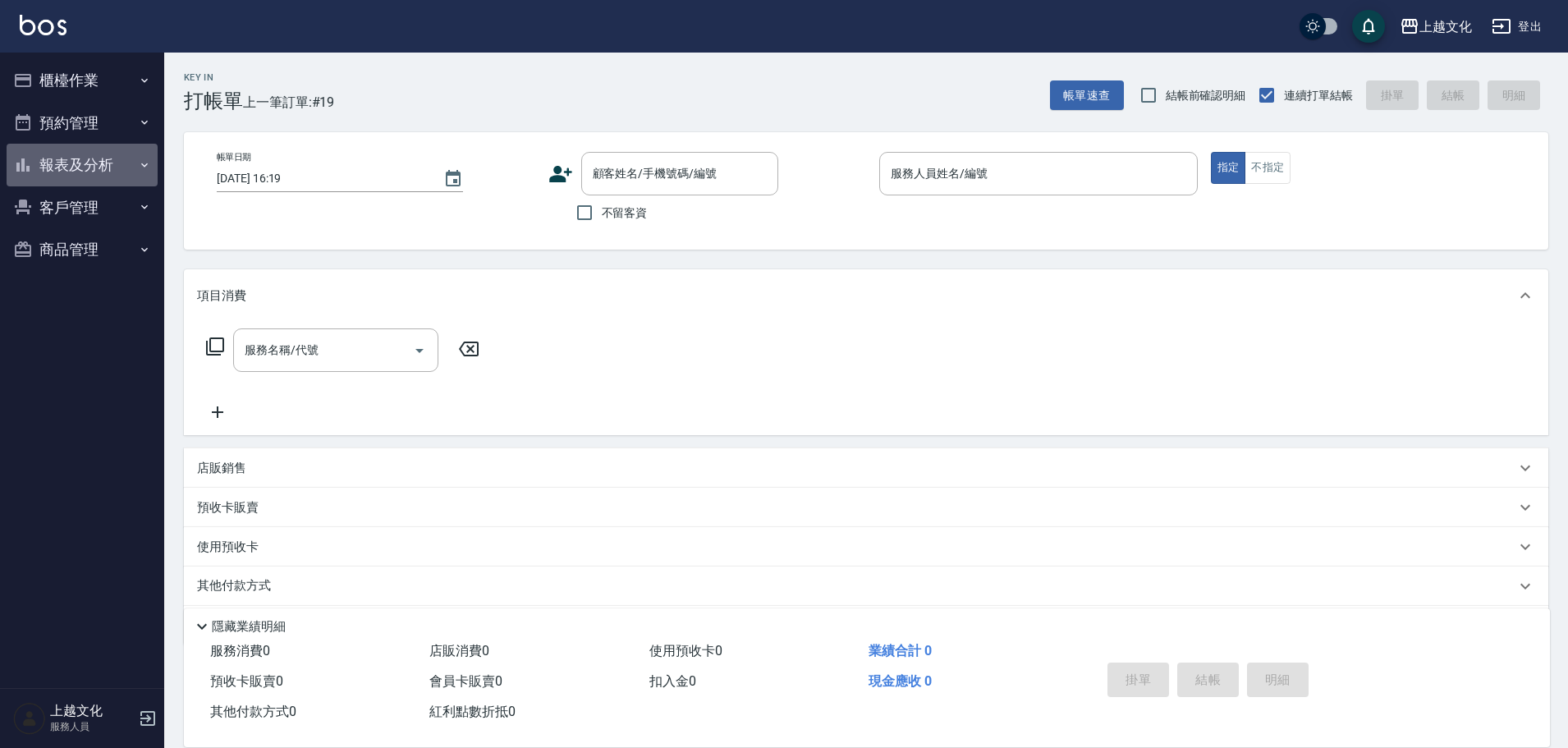
click at [68, 168] on button "報表及分析" at bounding box center [82, 165] width 151 height 43
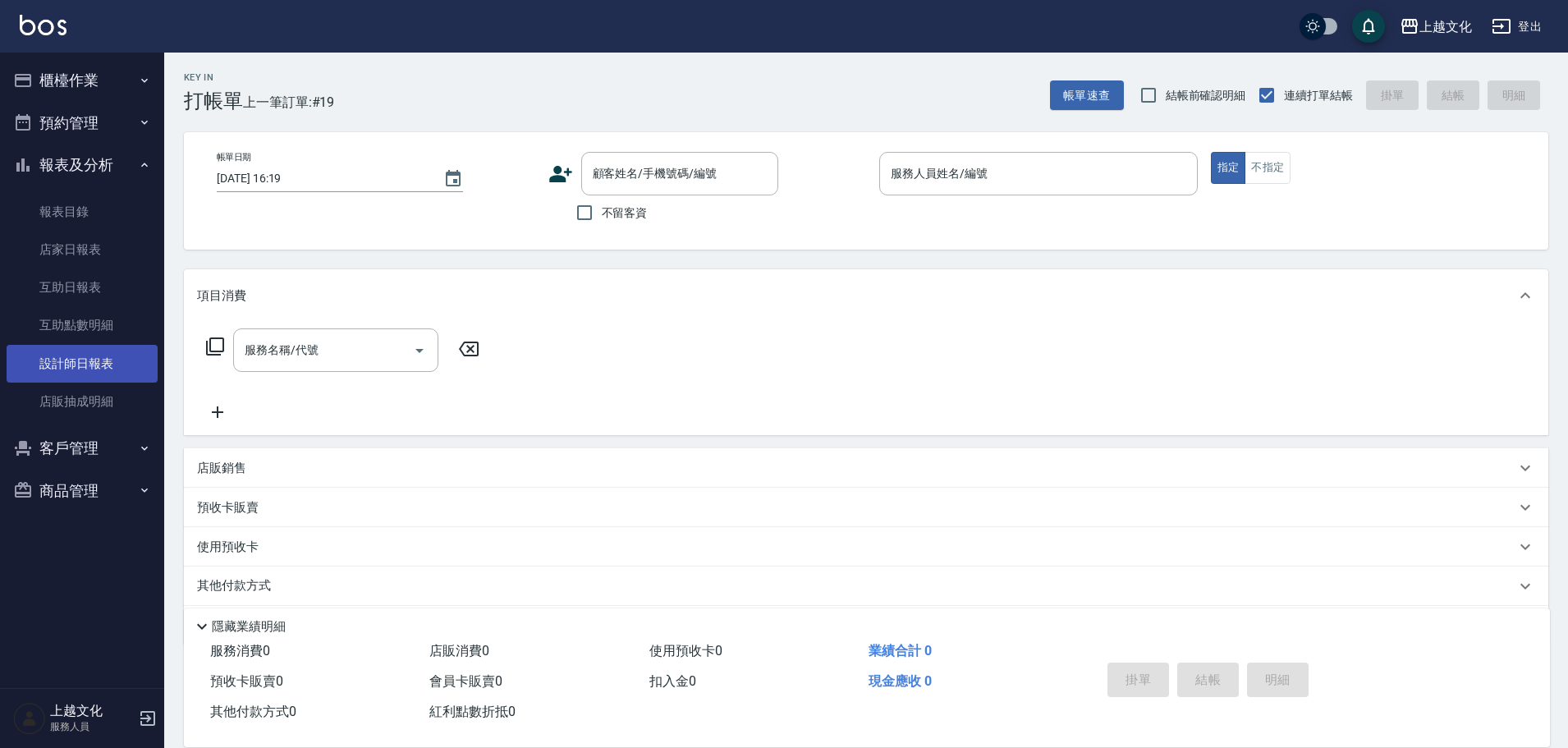
click at [81, 360] on link "設計師日報表" at bounding box center [82, 364] width 151 height 38
